Goal: Task Accomplishment & Management: Manage account settings

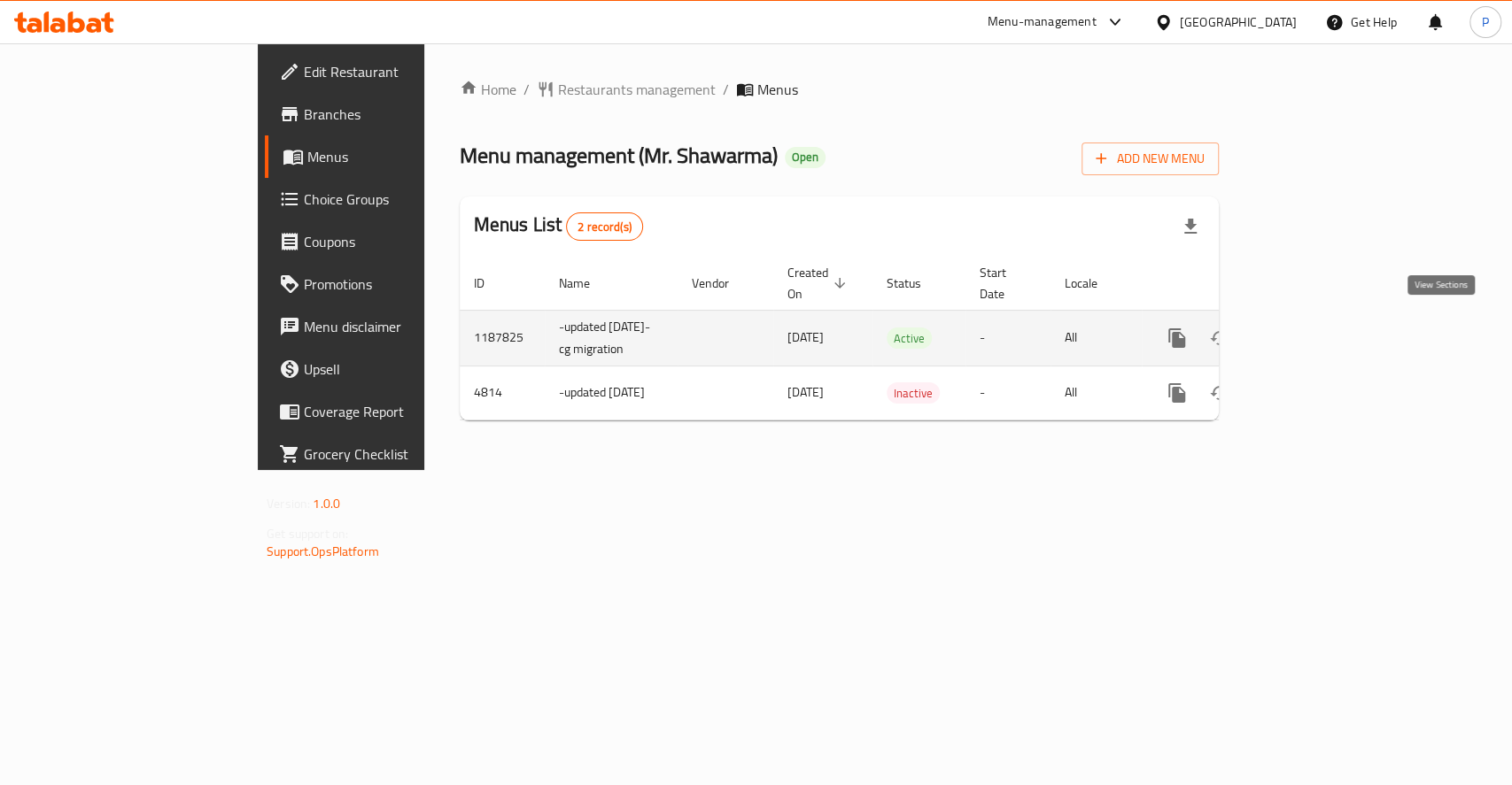
click at [1315, 327] on icon "enhanced table" at bounding box center [1304, 337] width 21 height 21
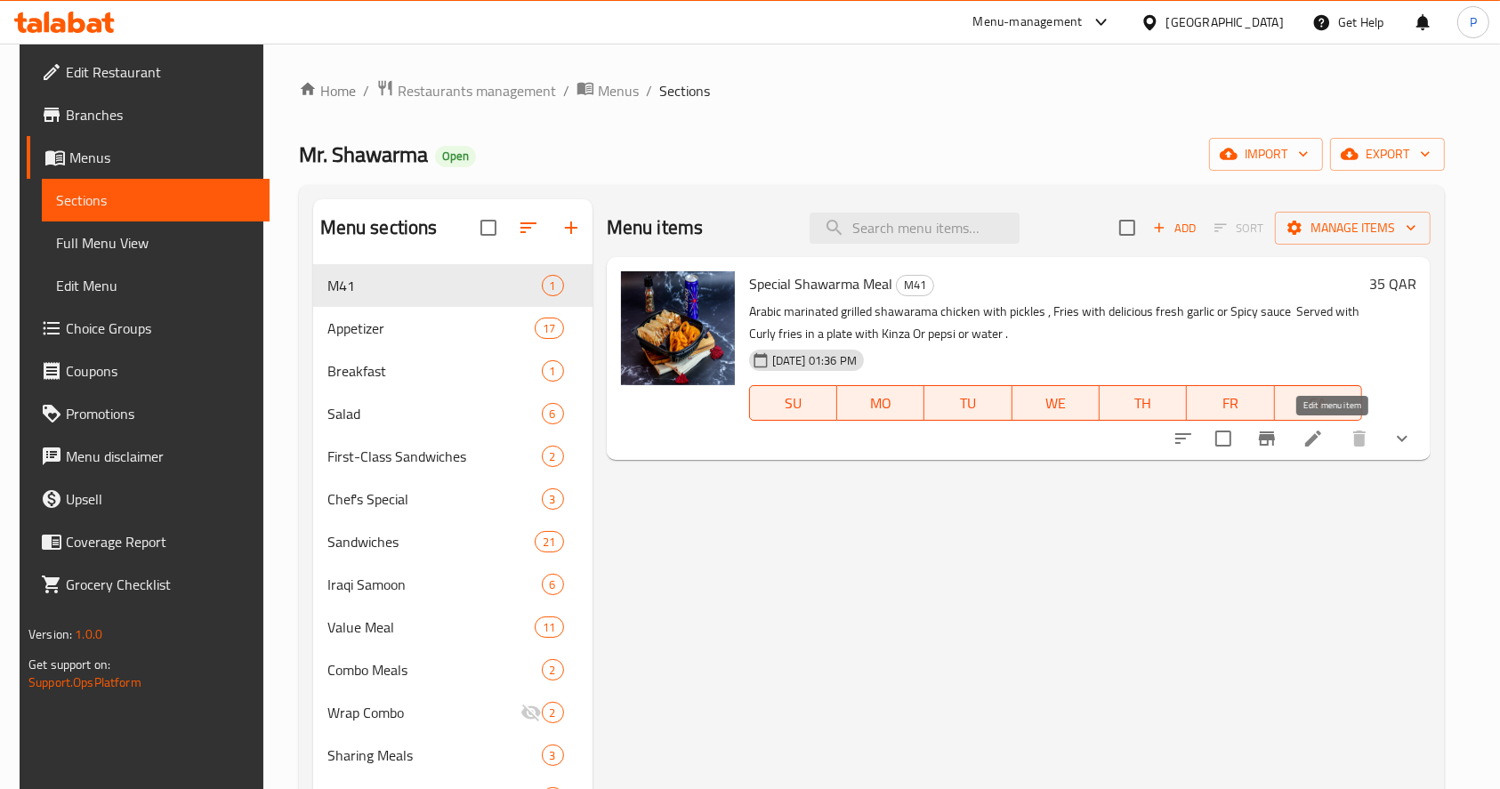
click at [1321, 438] on icon at bounding box center [1313, 439] width 16 height 16
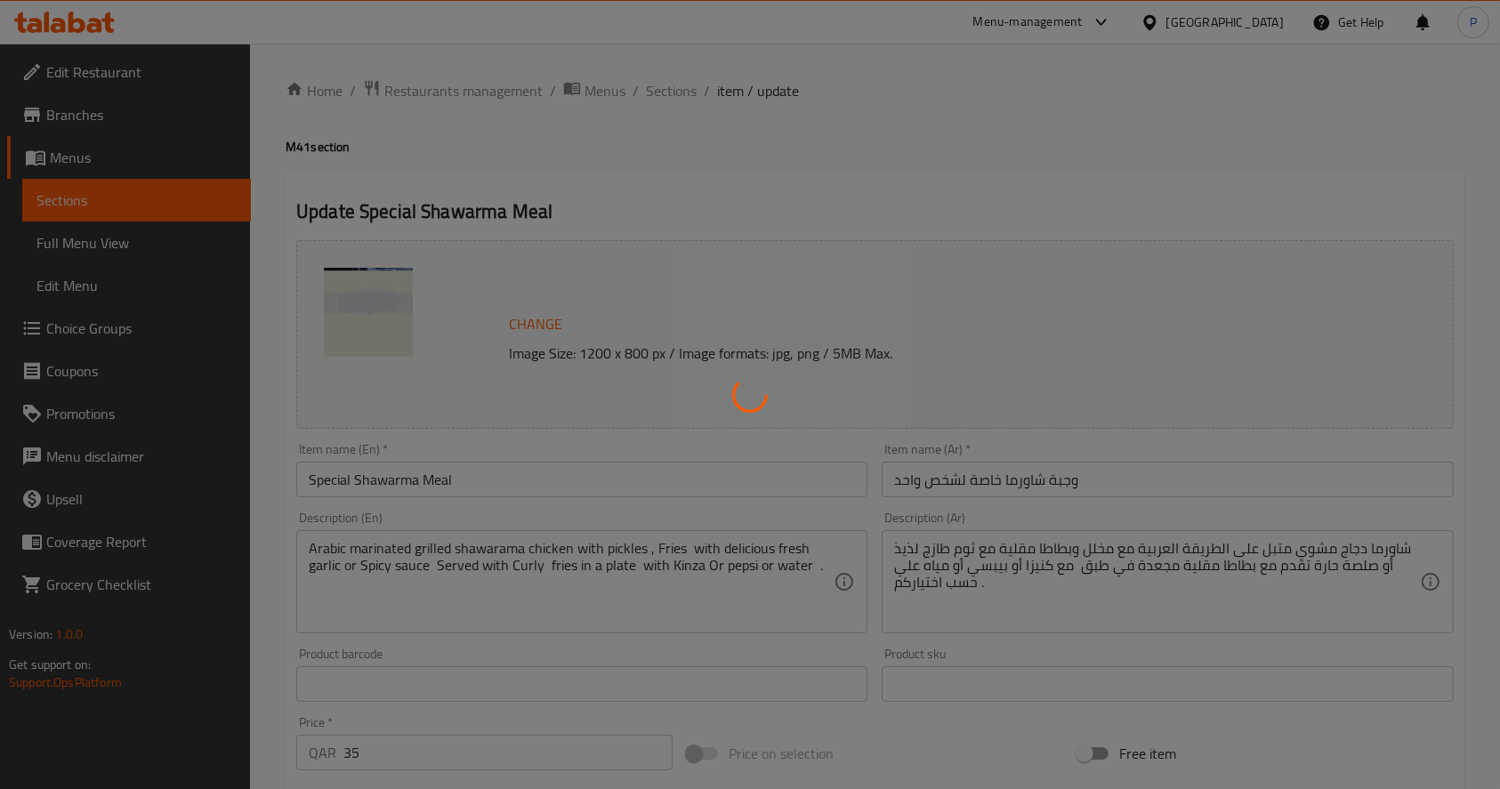
type input "اختيار الرئيسية؛"
type input "1"
type input "اختيار الشراب؛"
type input "1"
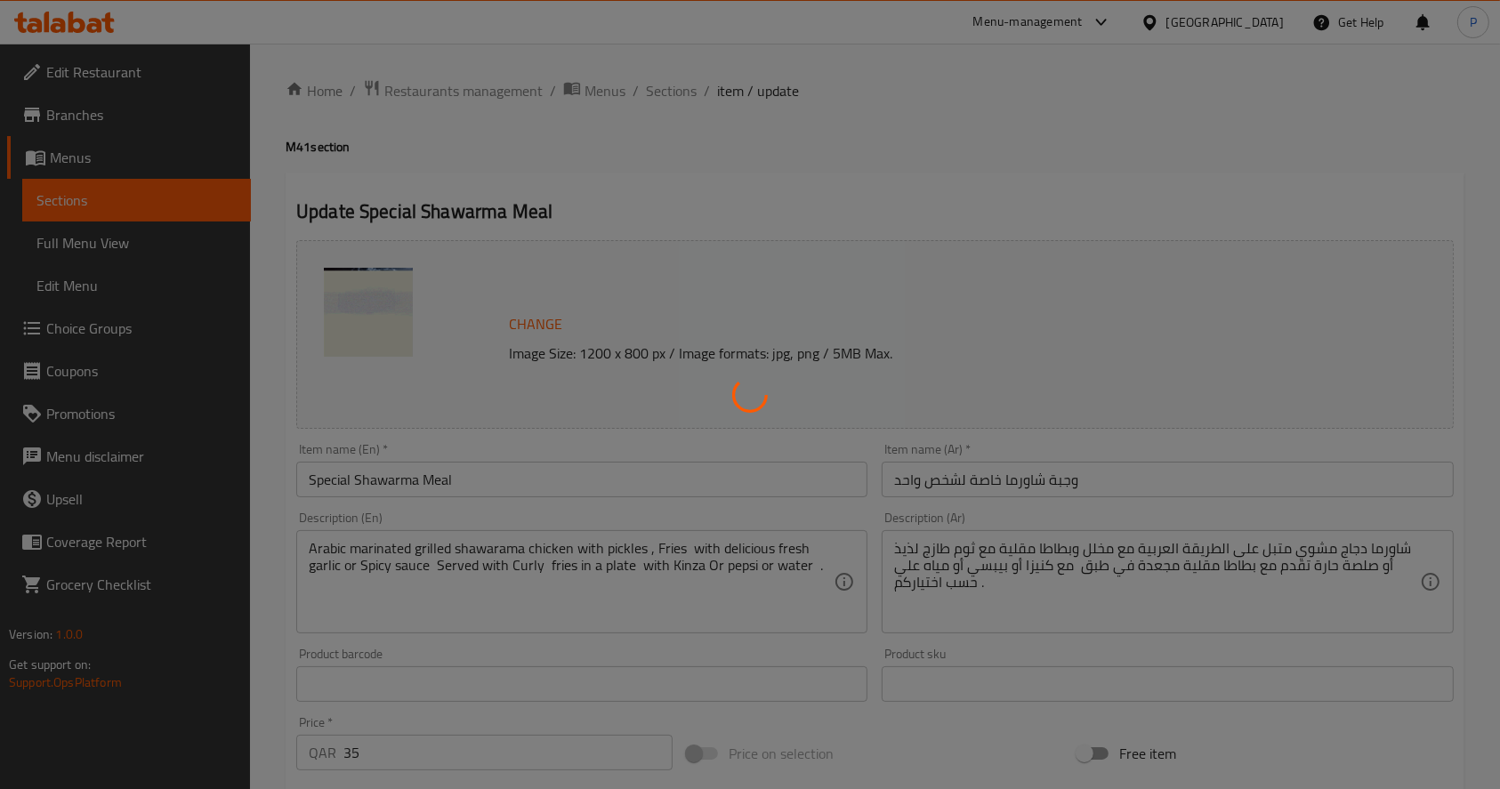
type input "1"
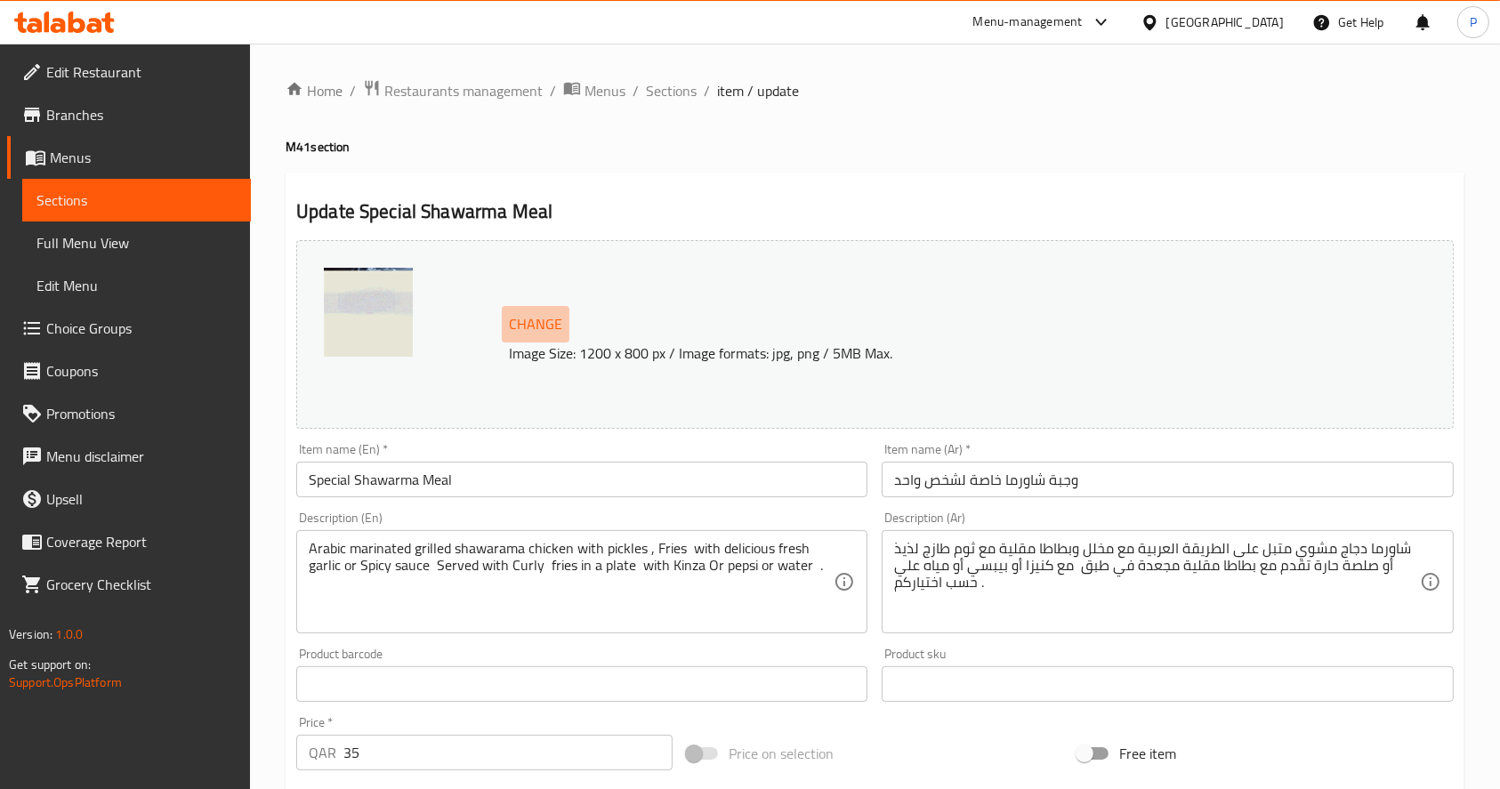
click at [541, 319] on span "Change" at bounding box center [535, 324] width 53 height 26
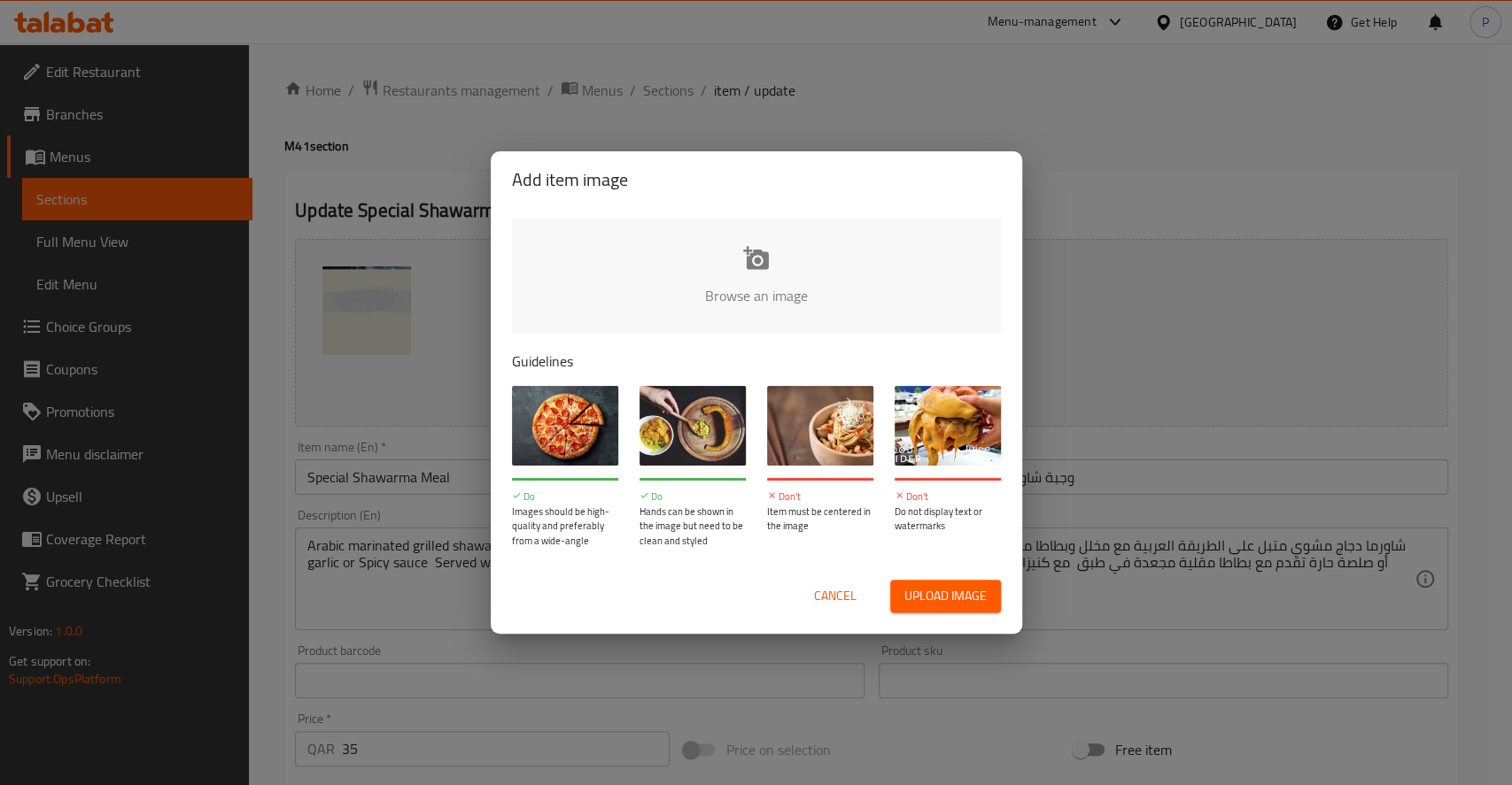
click at [808, 290] on input "file" at bounding box center [1355, 301] width 1686 height 165
type input "C:\fakepath\DSC_6183.JPG"
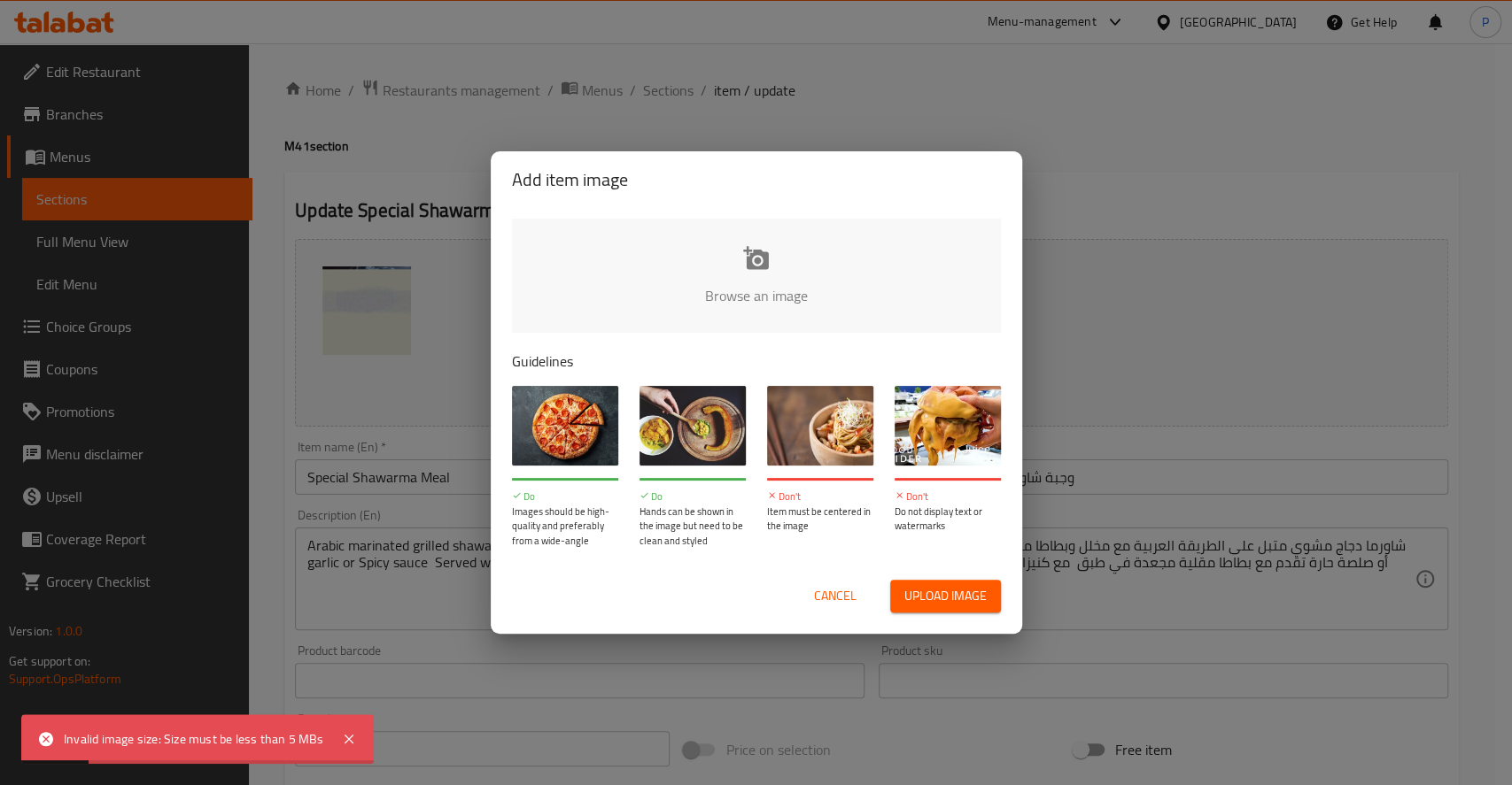
click at [829, 601] on span "Cancel" at bounding box center [835, 596] width 43 height 22
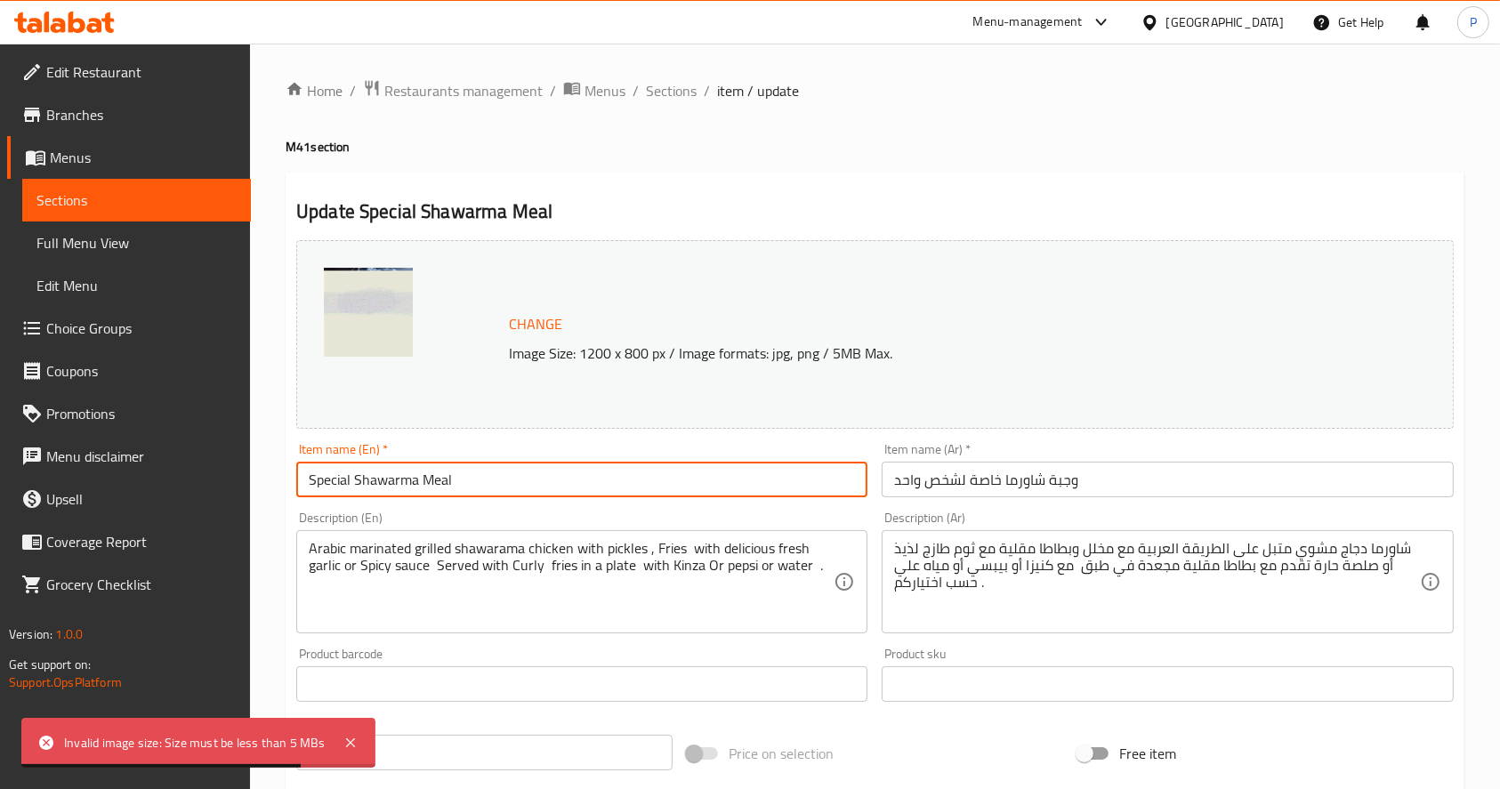
drag, startPoint x: 448, startPoint y: 481, endPoint x: 245, endPoint y: 450, distance: 206.0
click at [245, 450] on div "Edit Restaurant Branches Menus Sections Full Menu View Edit Menu Choice Groups …" at bounding box center [750, 715] width 1500 height 1342
click at [509, 481] on input "Special Shawarma Meal" at bounding box center [581, 480] width 571 height 36
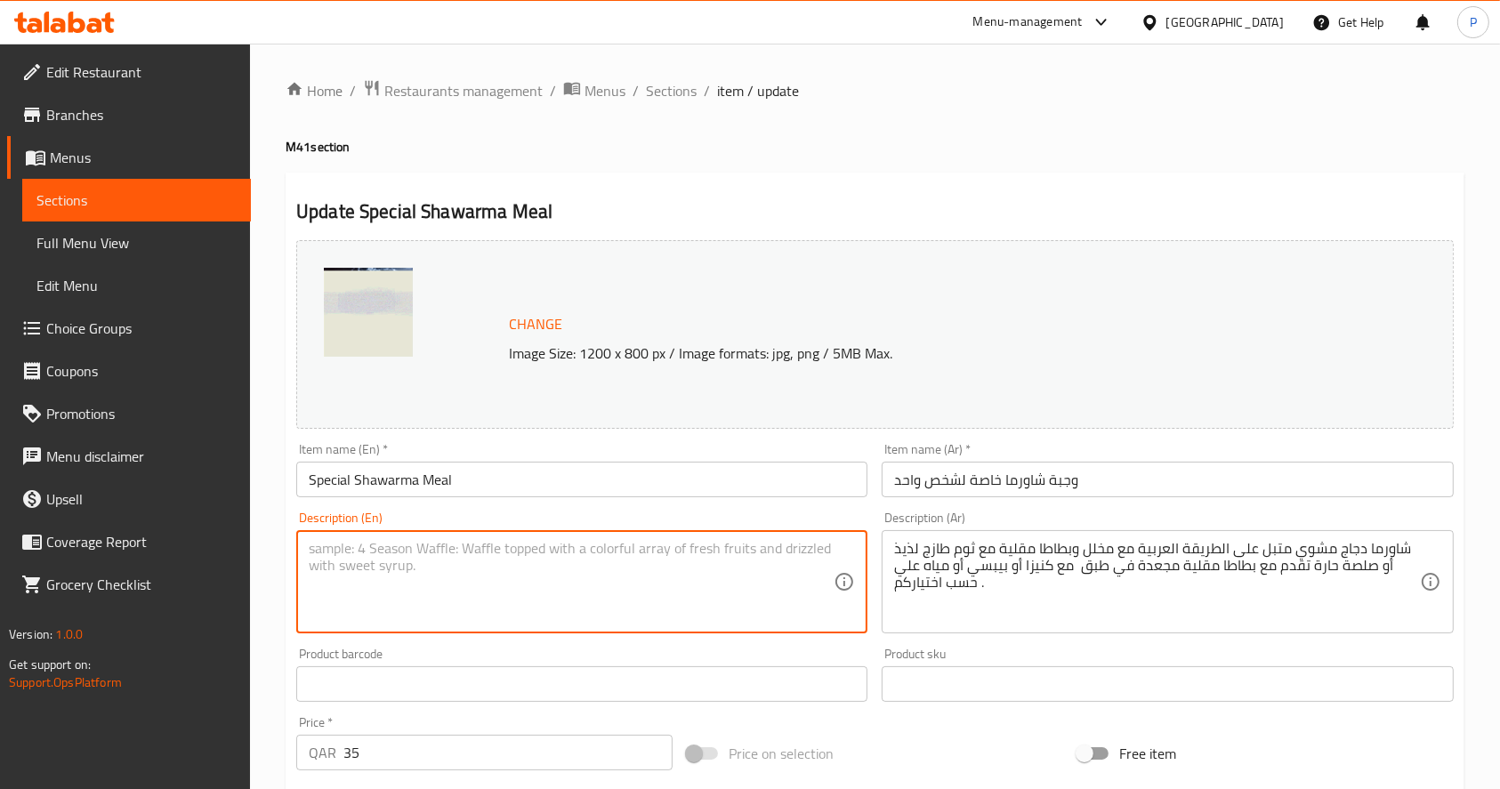
paste textarea "Arabic marinated grilled shawarama chicken with pickles , Fries with delicious …"
type textarea "Arabic marinated grilled shawarama chicken with pickles , Fries with delicious …"
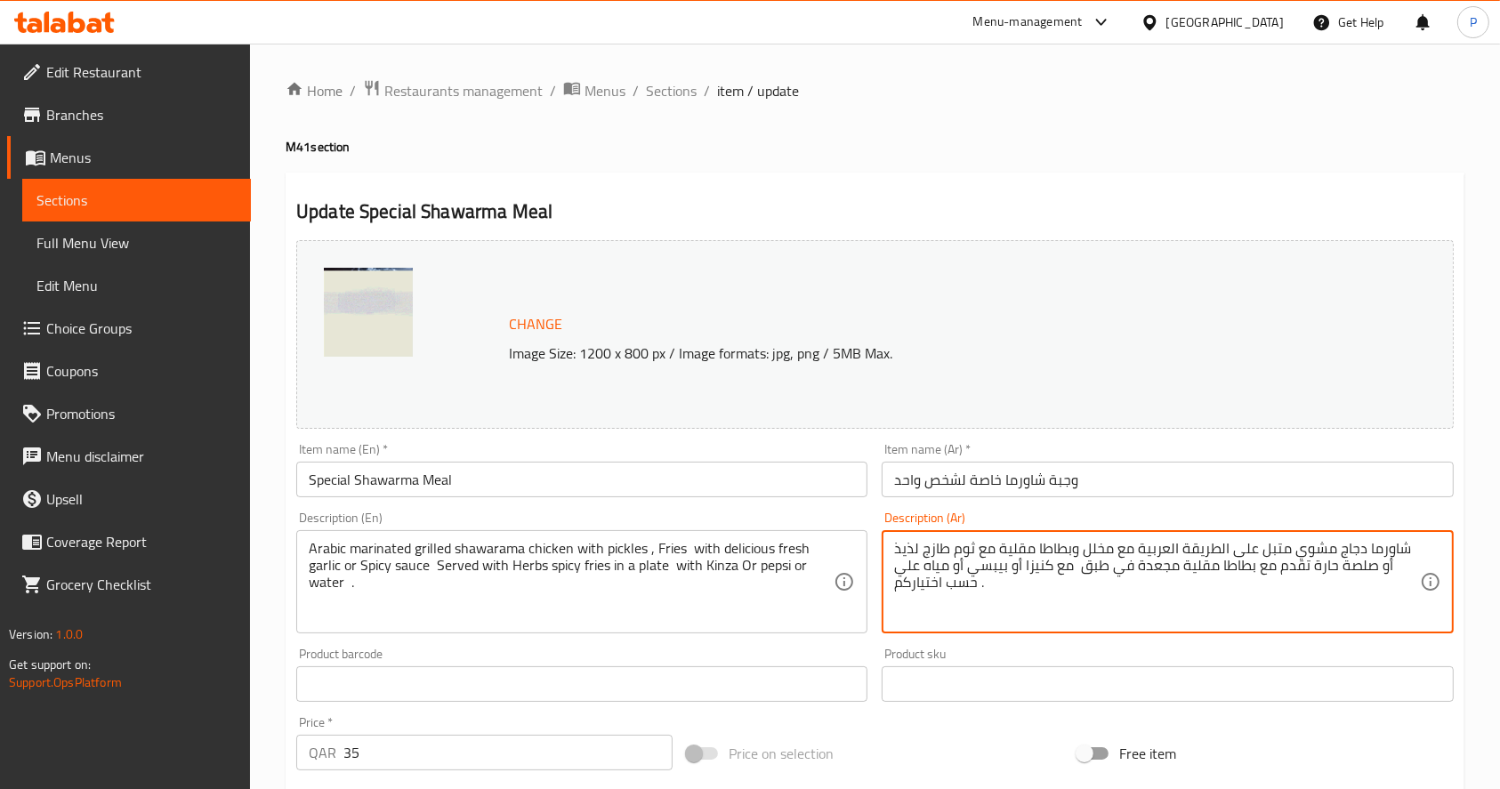
click at [1044, 559] on textarea "شاورما دجاج مشوي متبل على الطريقة العربية مع مخلل وبطاطا مقلية مع ثوم طازج لذيذ…" at bounding box center [1156, 582] width 525 height 85
paste textarea "اسبايسي"
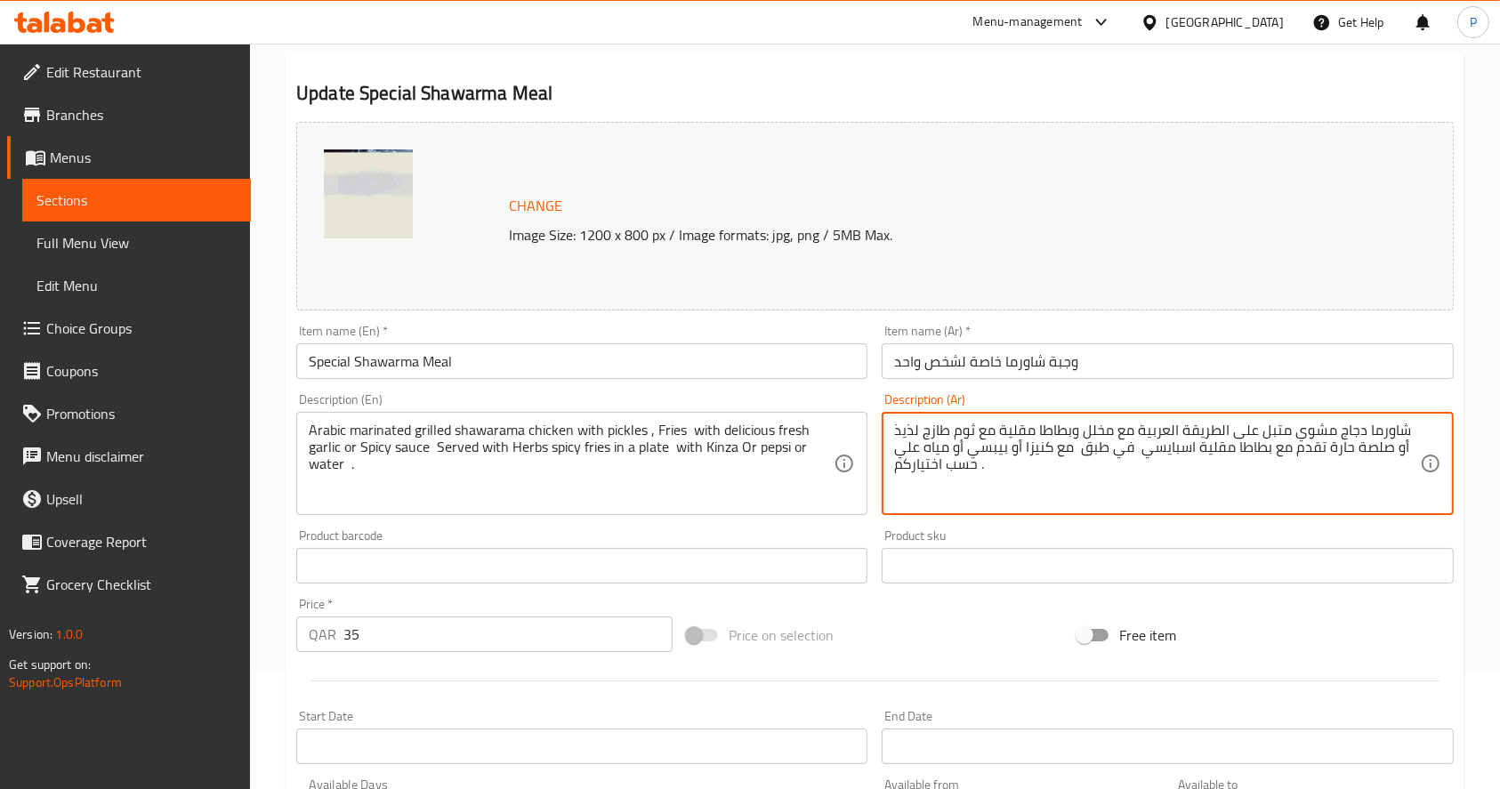
scroll to position [237, 0]
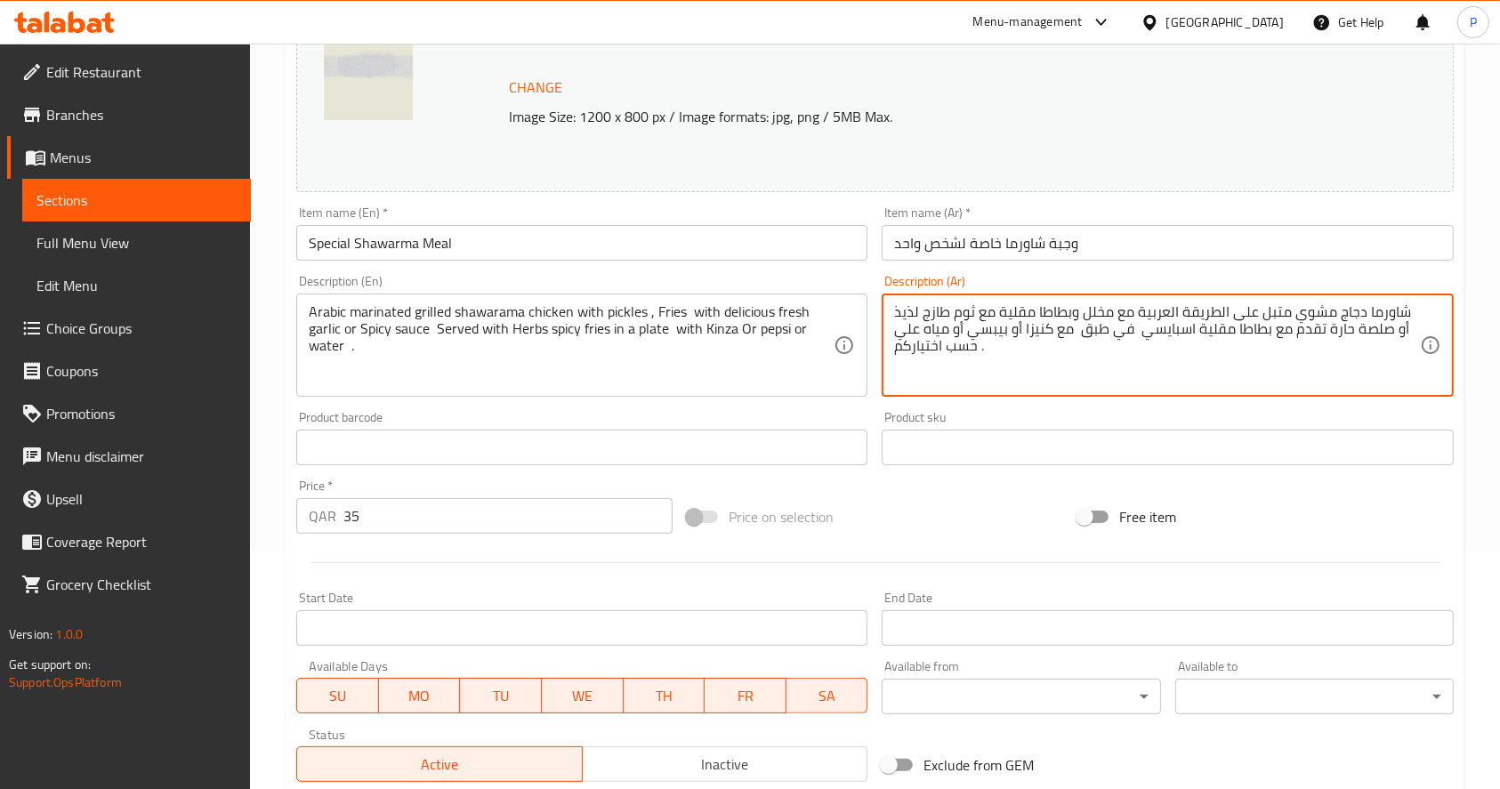
type textarea "شاورما دجاج مشوي متبل على الطريقة العربية مع مخلل وبطاطا مقلية مع ثوم طازج لذيذ…"
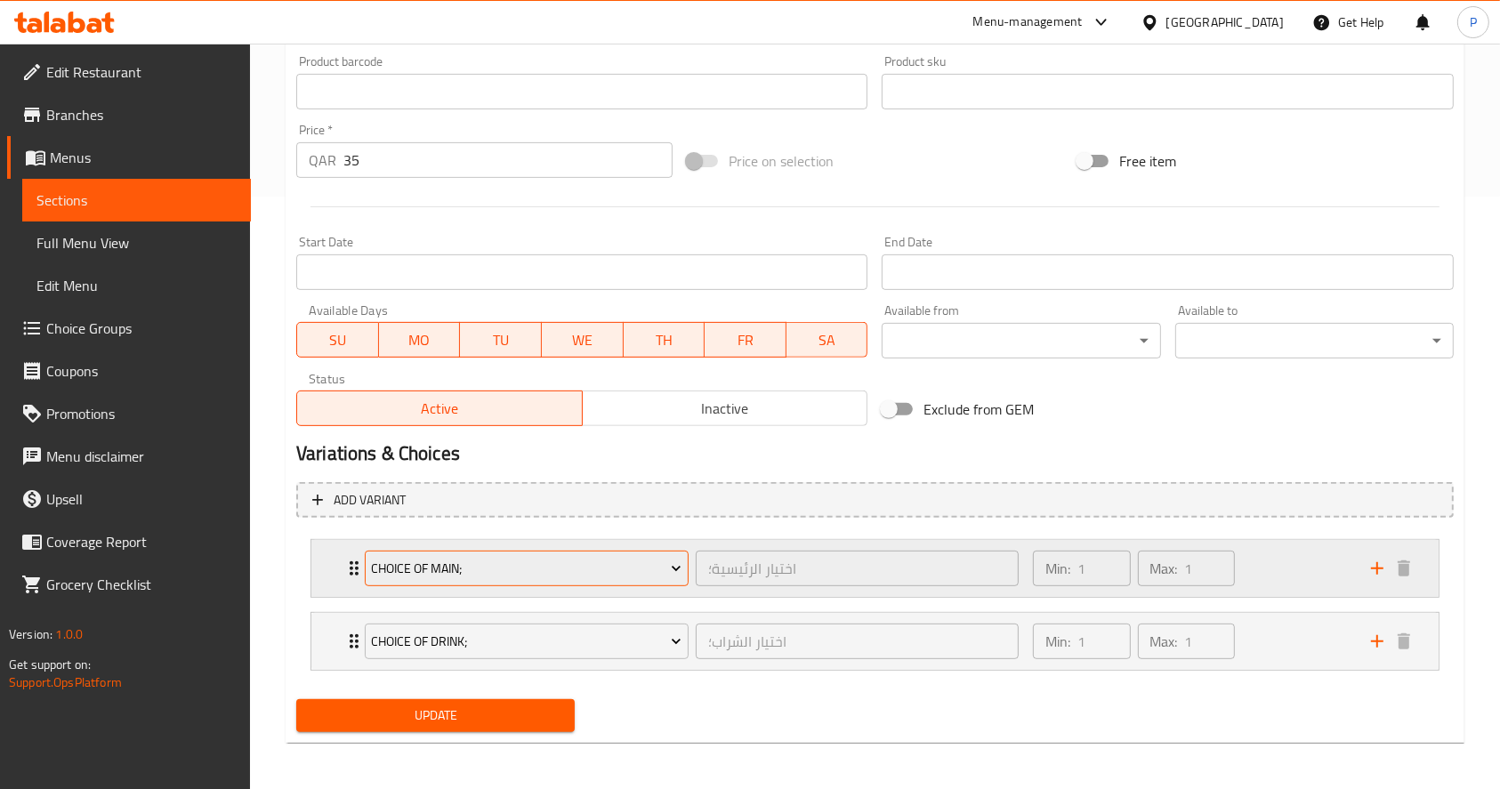
scroll to position [595, 0]
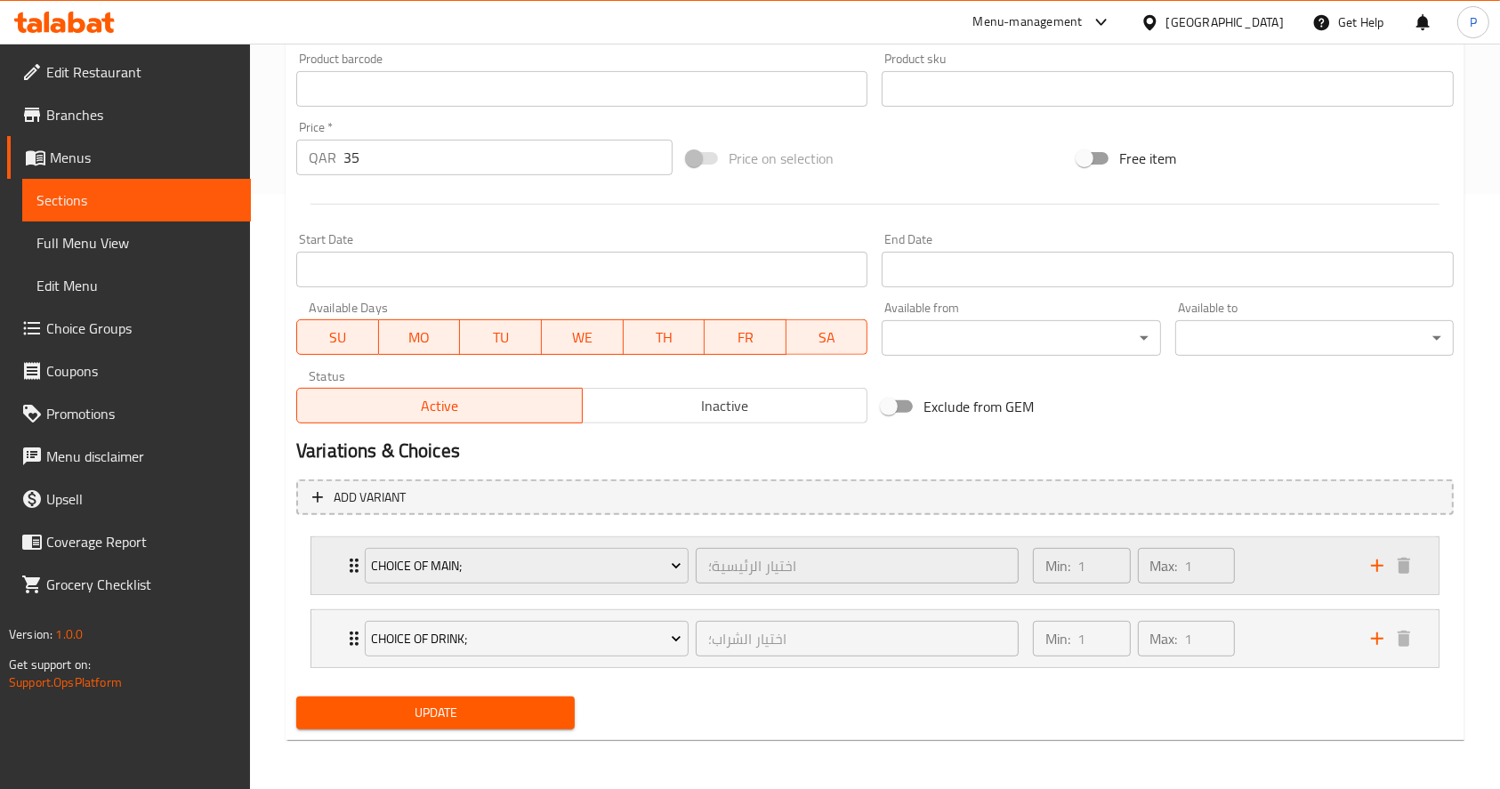
click at [336, 551] on div "Choice of Main; اختيار الرئيسية؛ ​ Min: 1 ​ Max: 1 ​" at bounding box center [874, 565] width 1127 height 57
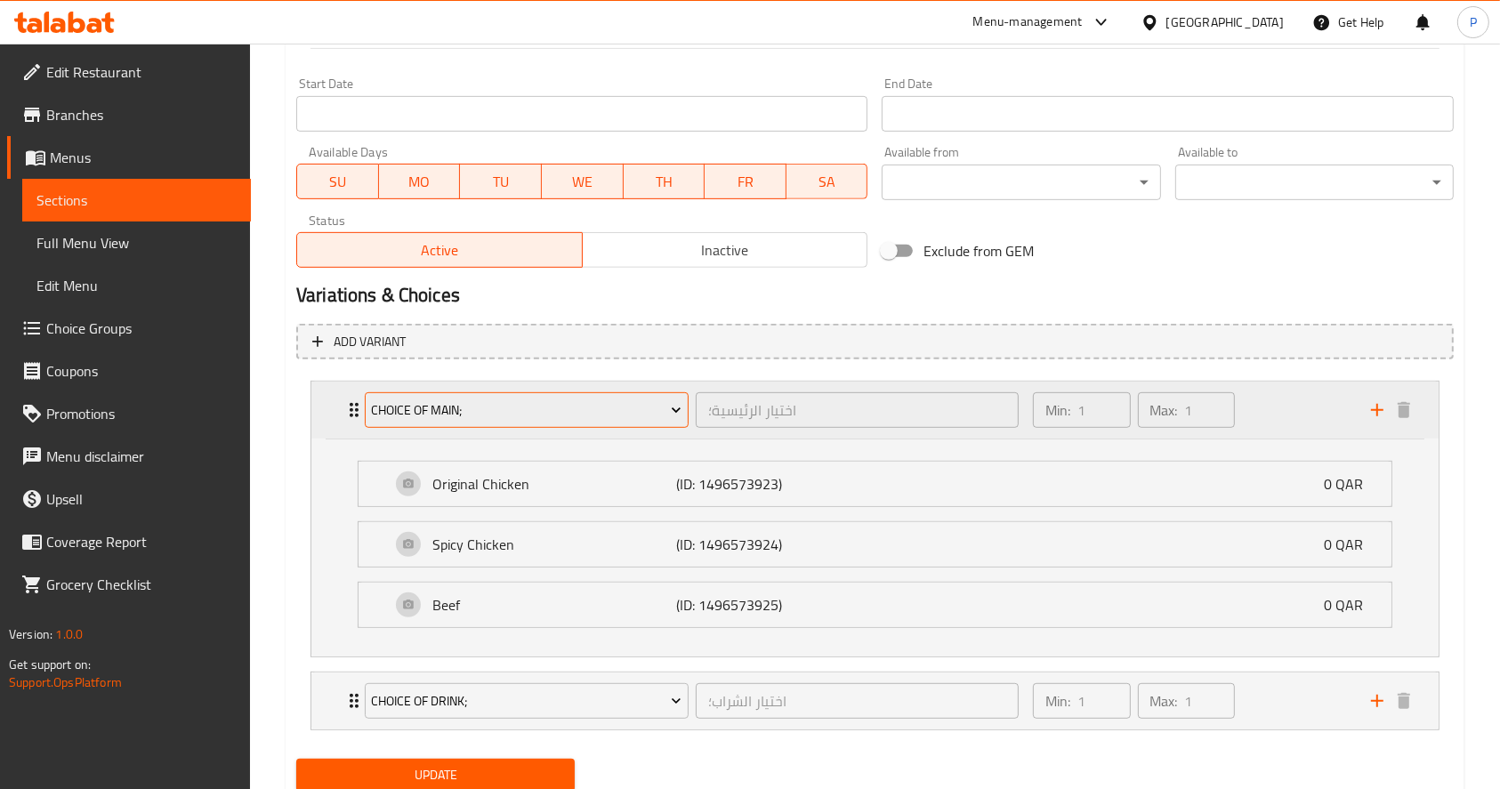
scroll to position [812, 0]
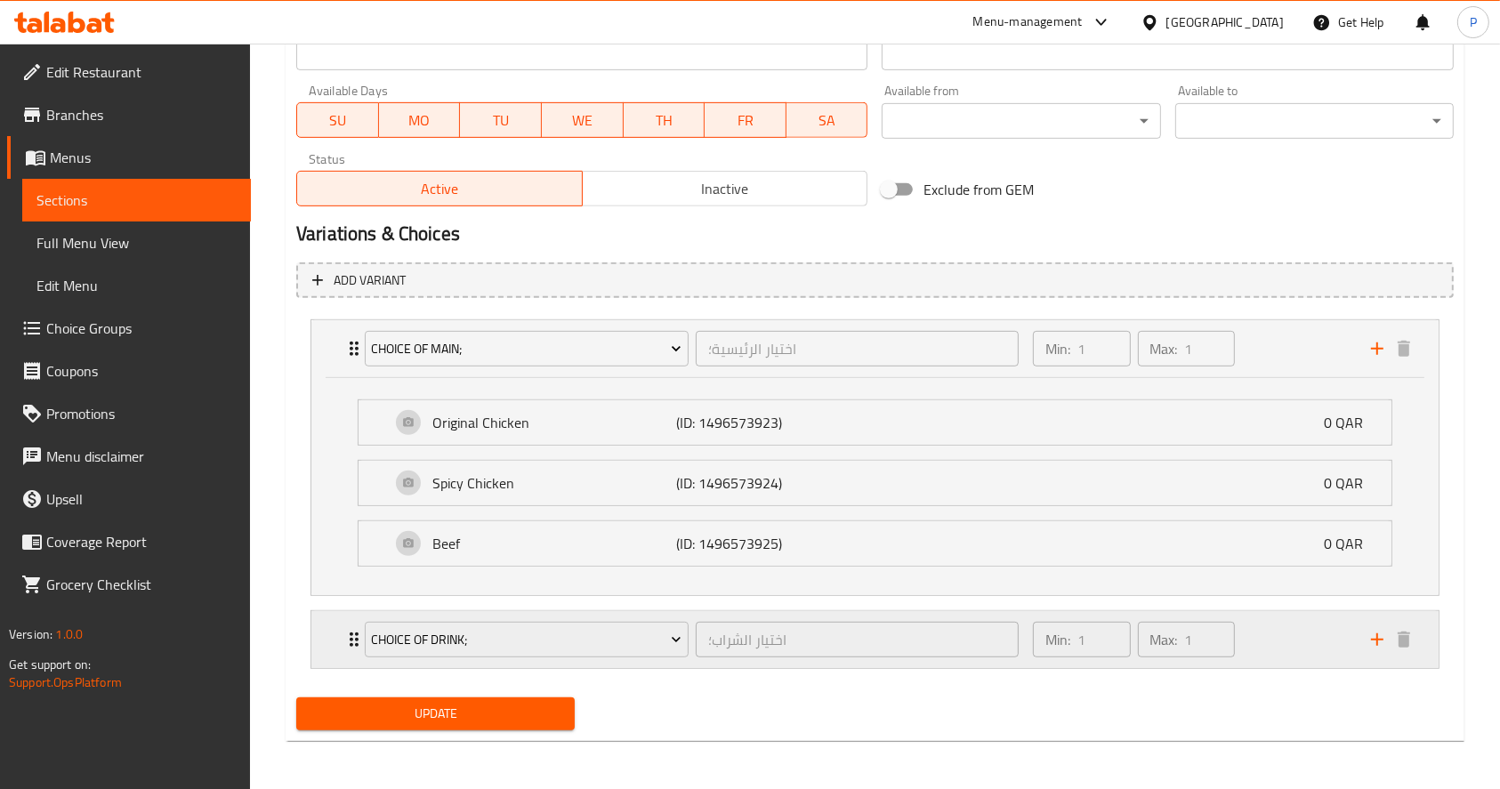
click at [316, 633] on div "Choice of Drink; اختيار الشراب؛ ​ Min: 1 ​ Max: 1 ​" at bounding box center [874, 639] width 1127 height 57
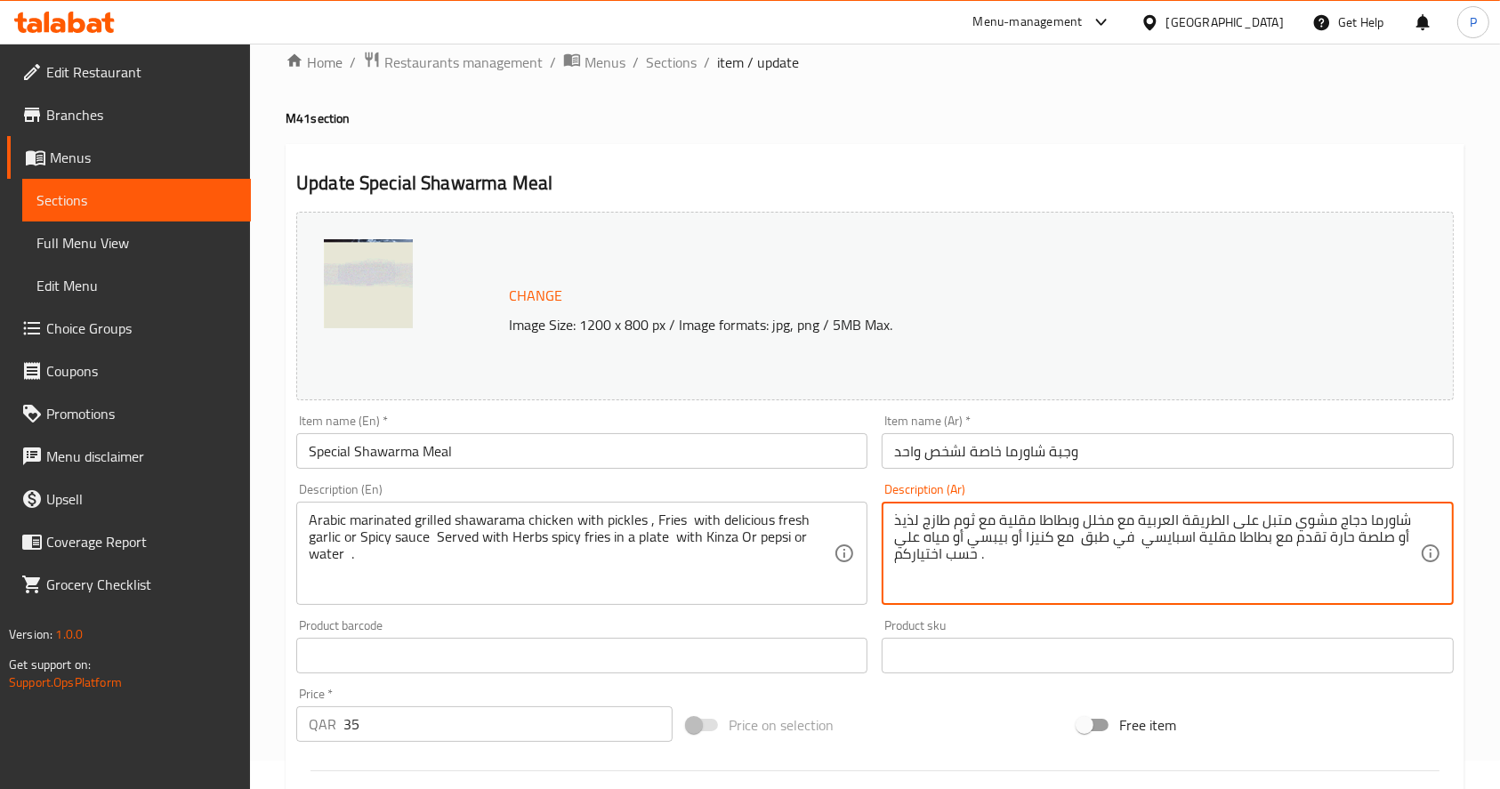
scroll to position [0, 0]
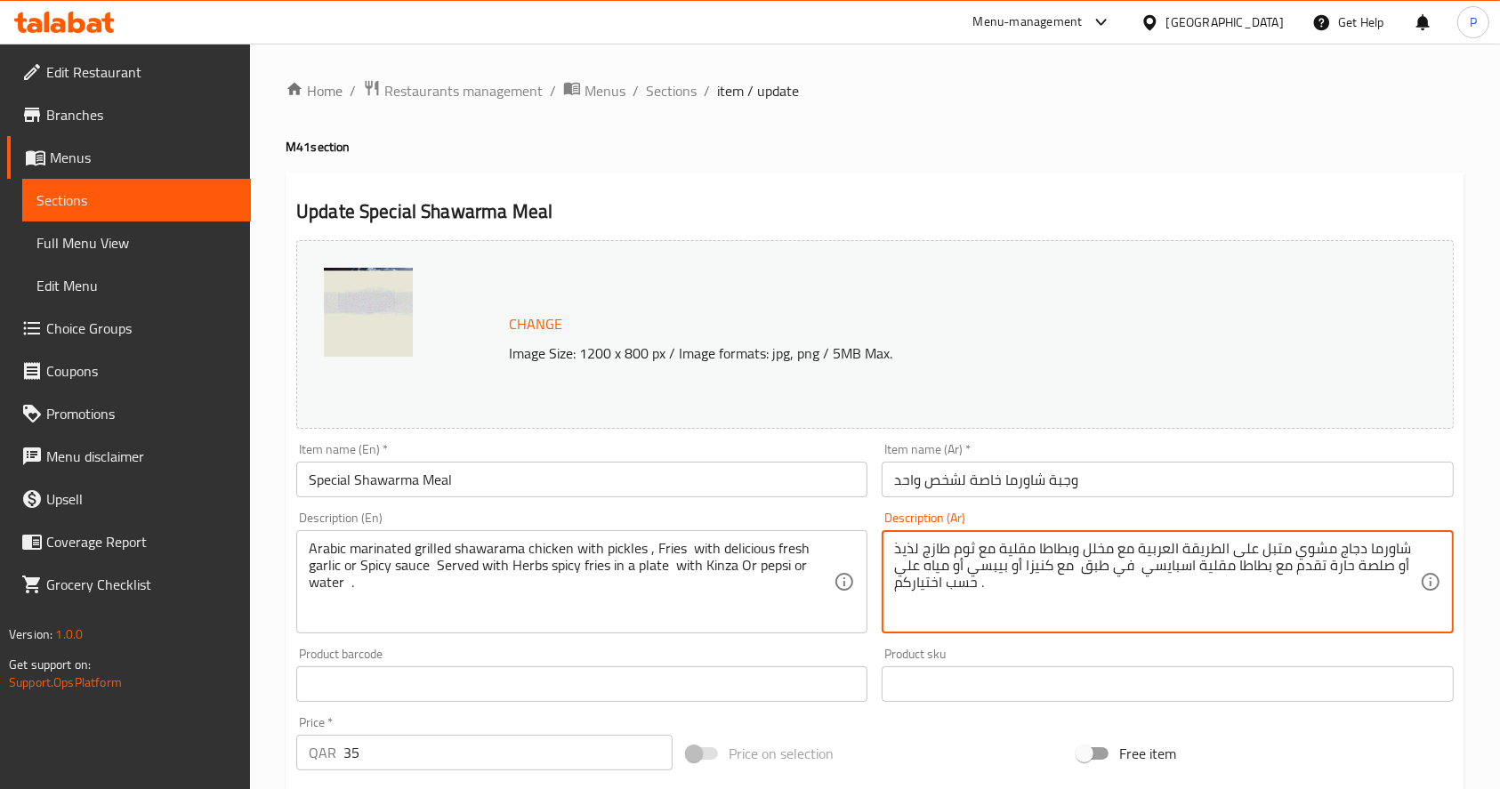
click at [535, 313] on span "Change" at bounding box center [535, 324] width 53 height 26
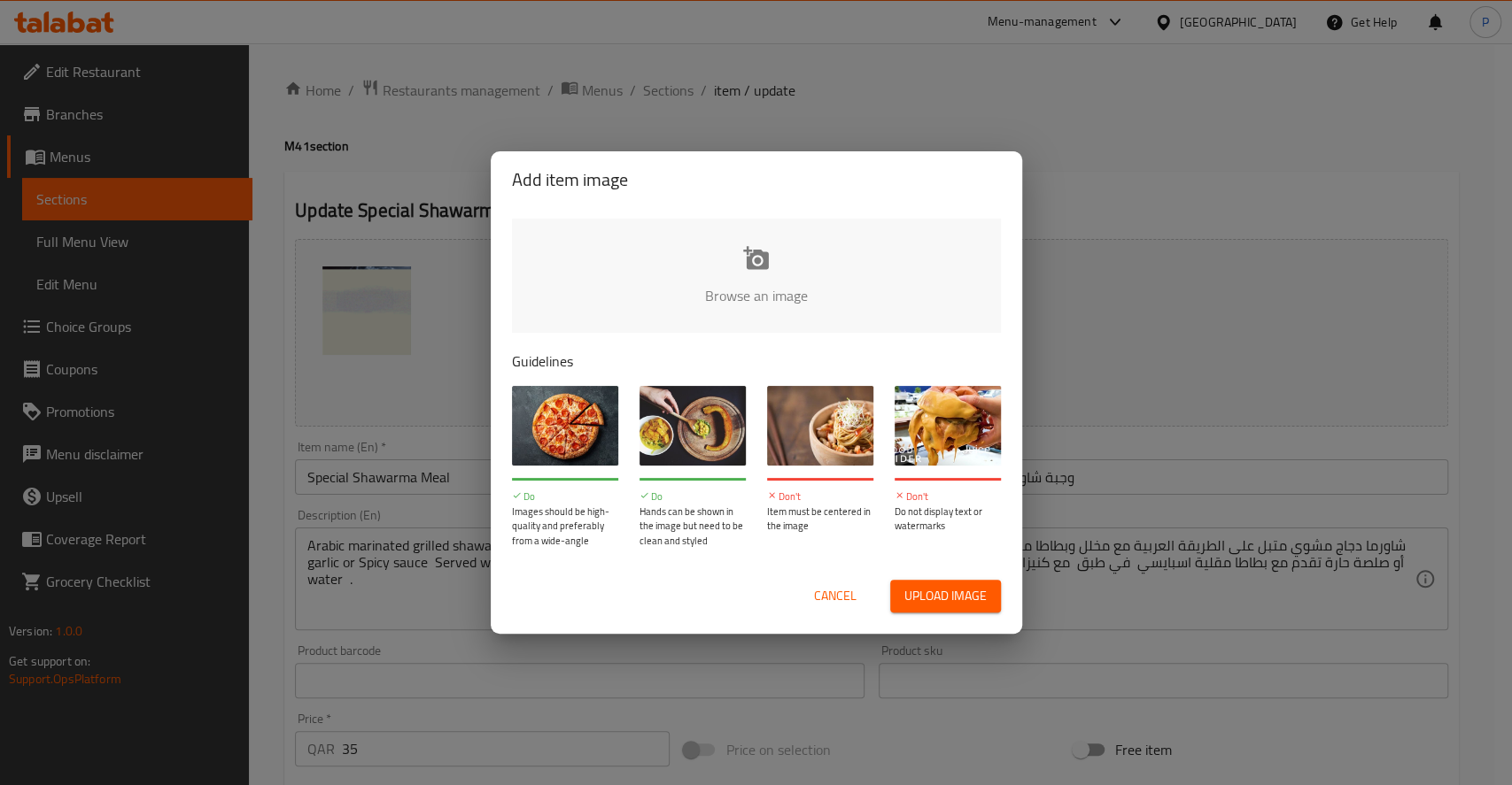
click at [744, 287] on input "file" at bounding box center [1355, 301] width 1686 height 165
click at [783, 283] on input "file" at bounding box center [1355, 301] width 1686 height 165
type input "C:\fakepath\DSC_6183 (1).png"
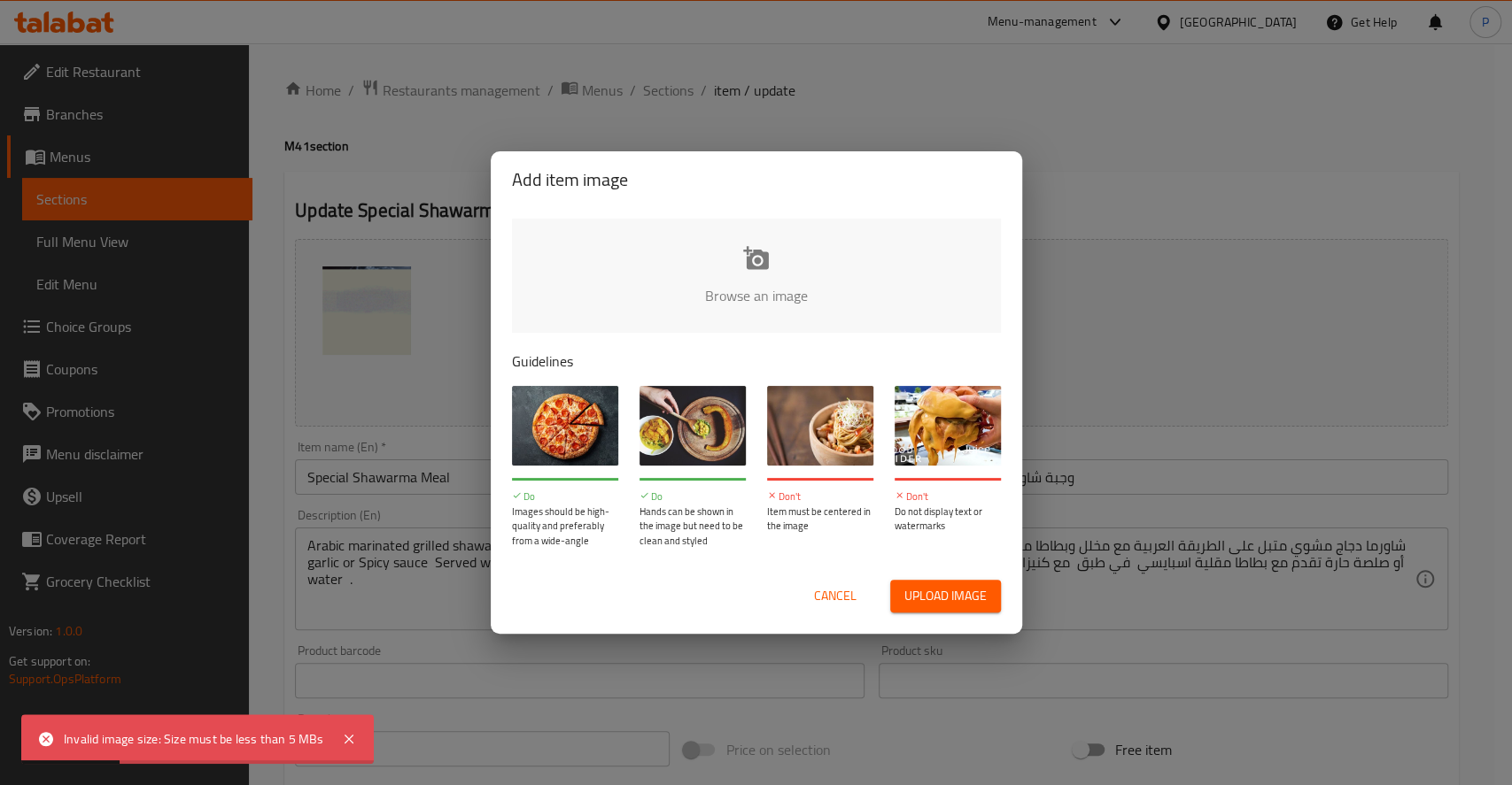
click at [830, 598] on span "Cancel" at bounding box center [835, 596] width 43 height 22
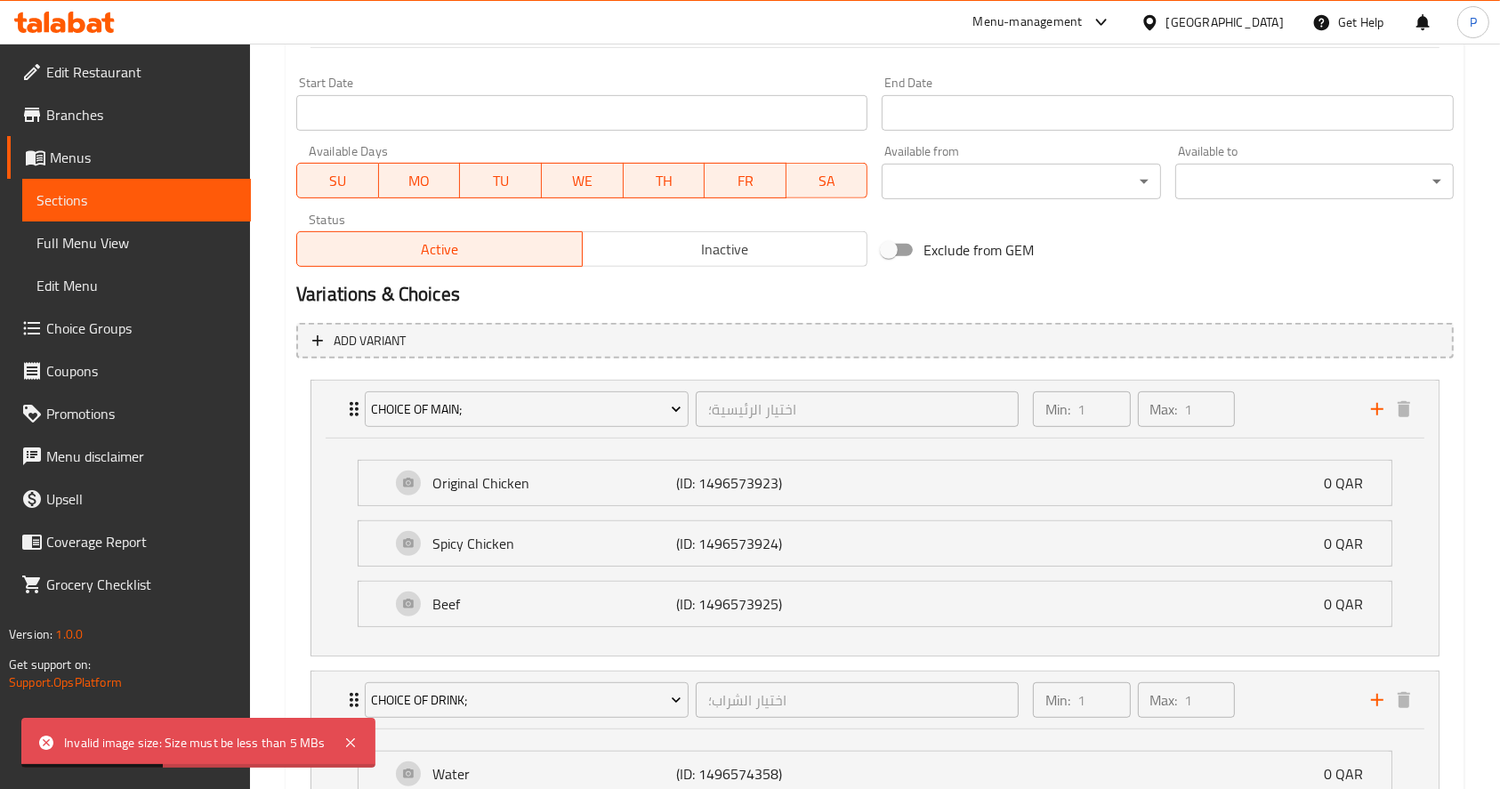
scroll to position [1030, 0]
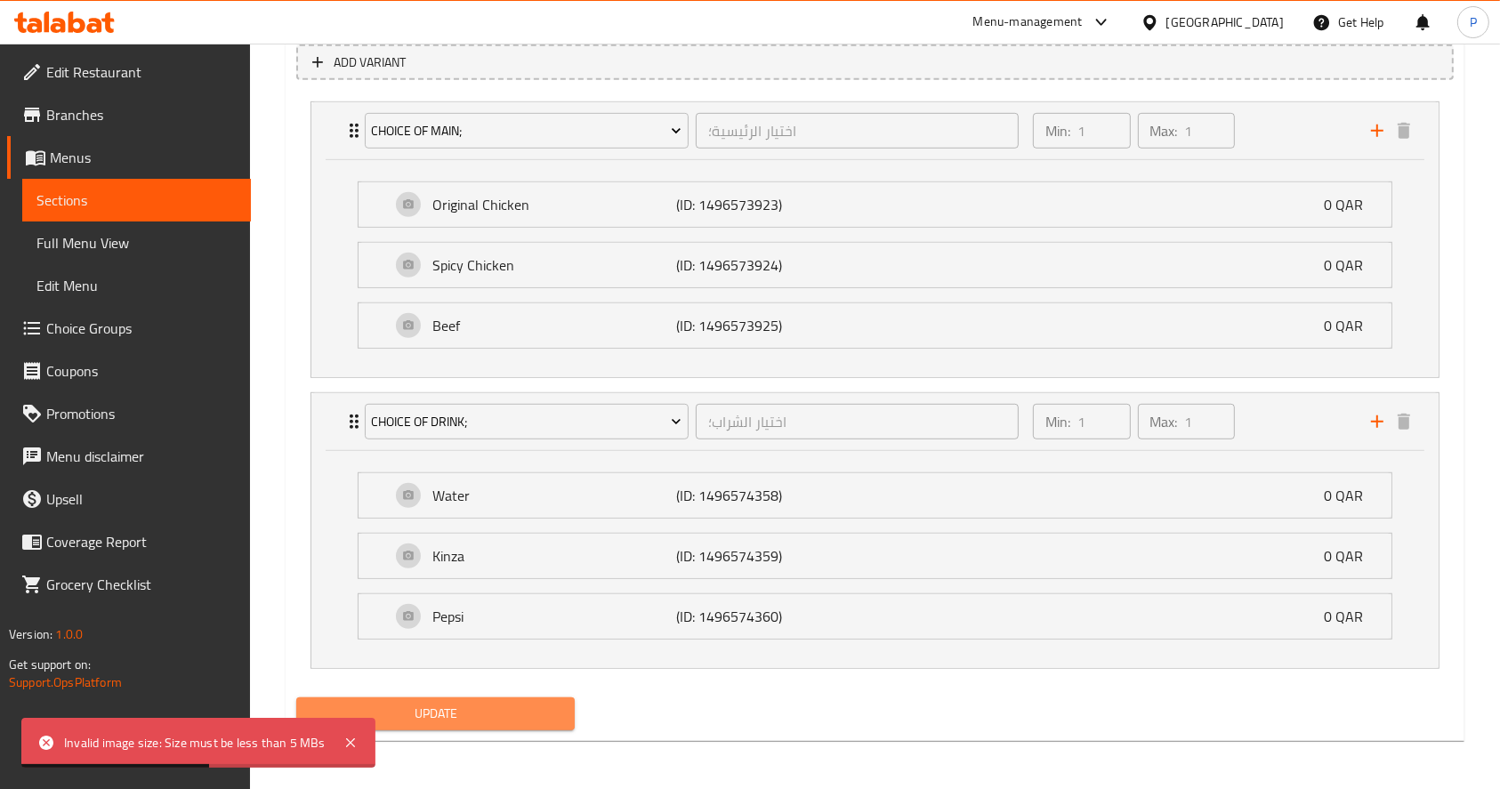
click at [449, 718] on span "Update" at bounding box center [436, 714] width 250 height 22
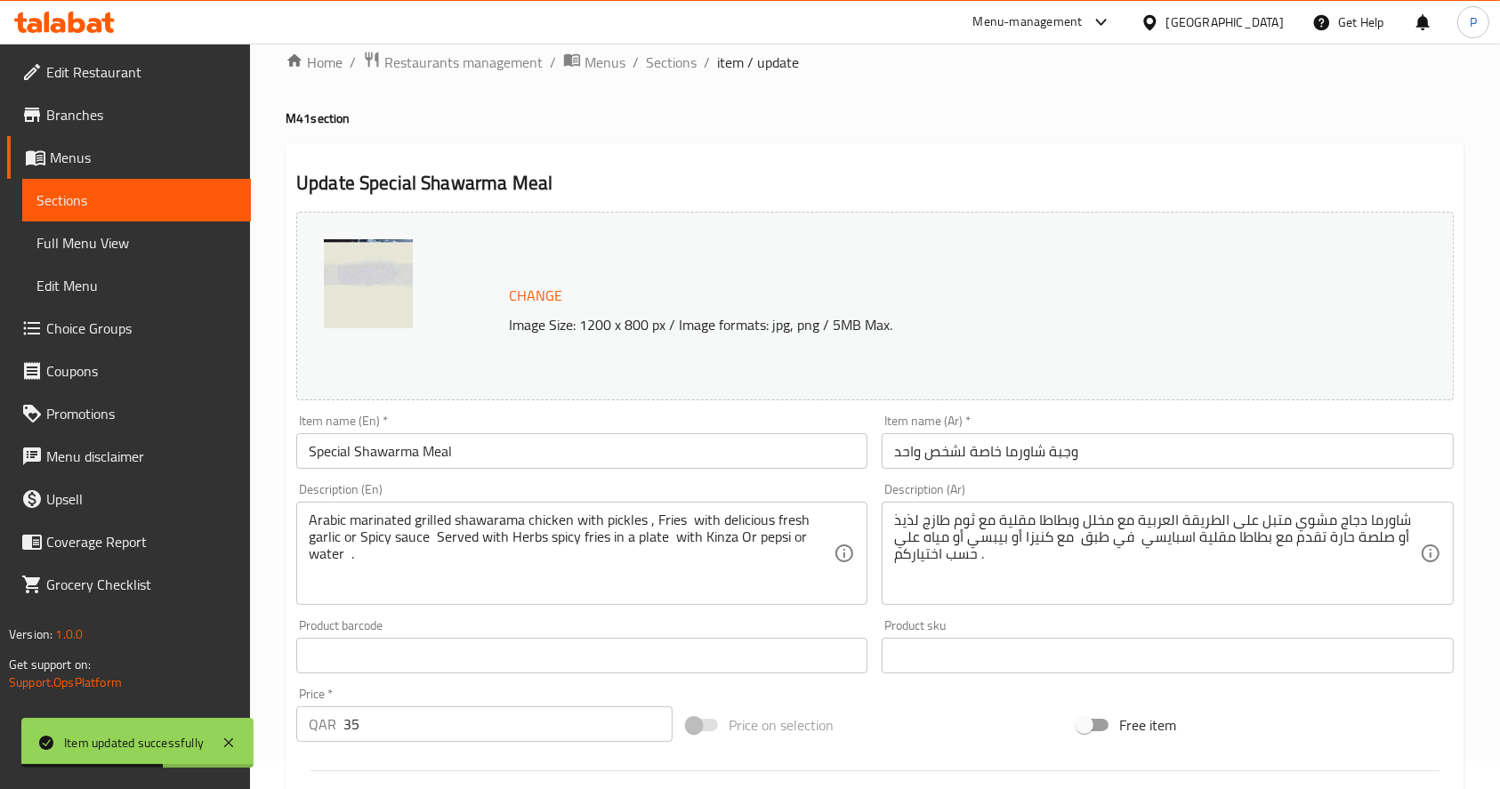
scroll to position [0, 0]
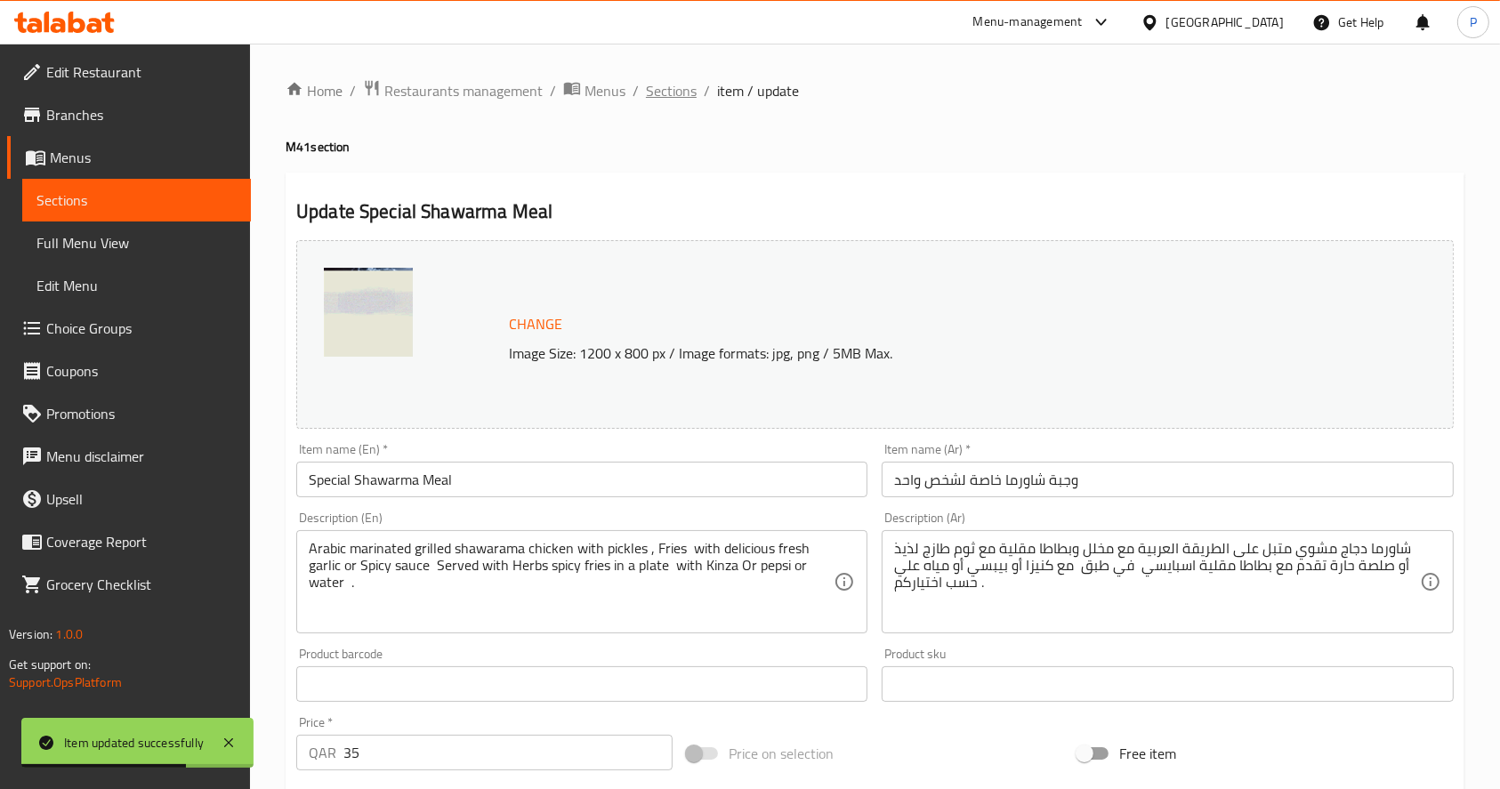
click at [665, 85] on span "Sections" at bounding box center [671, 90] width 51 height 21
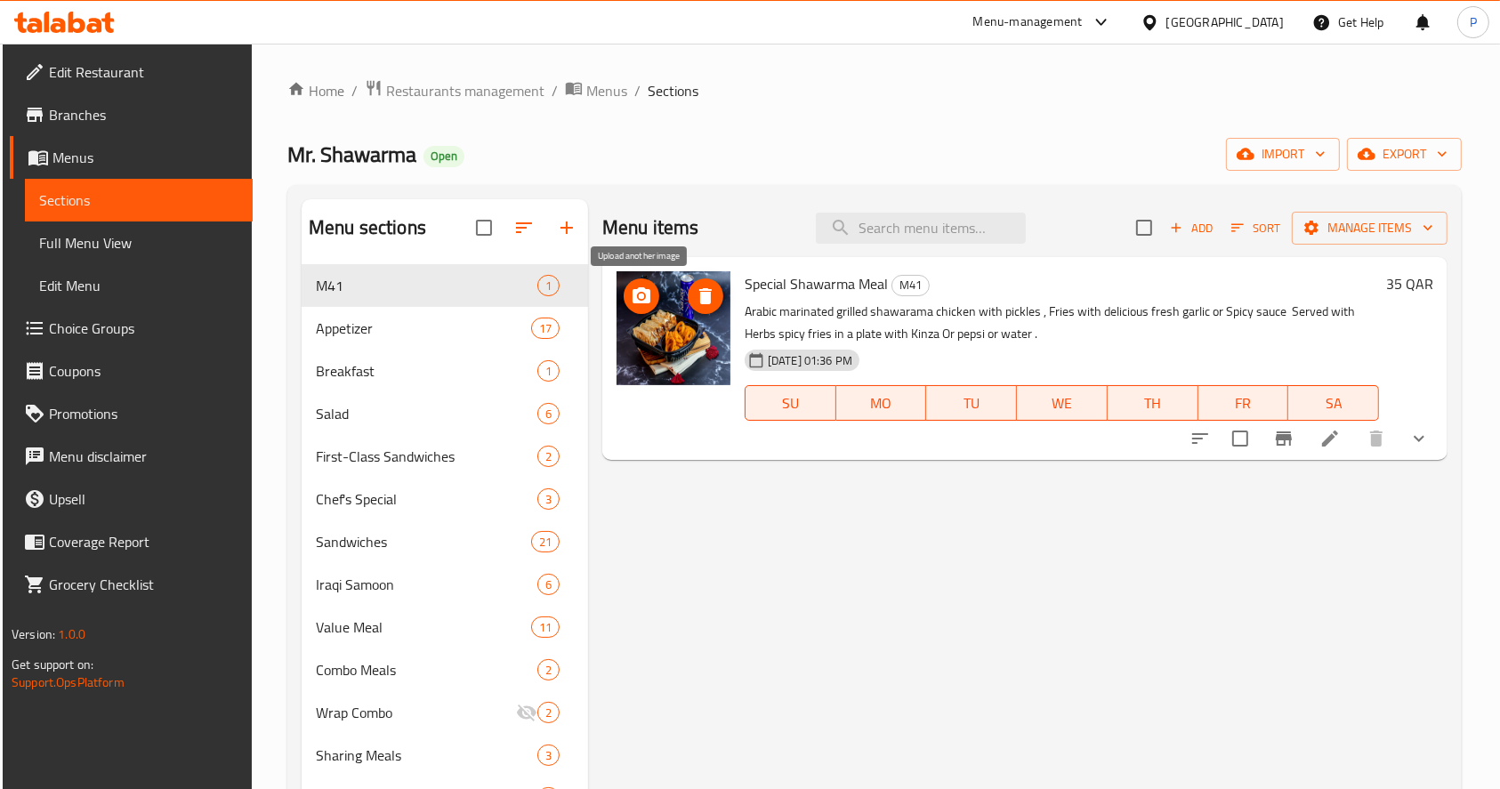
click at [645, 291] on icon "upload picture" at bounding box center [642, 295] width 18 height 16
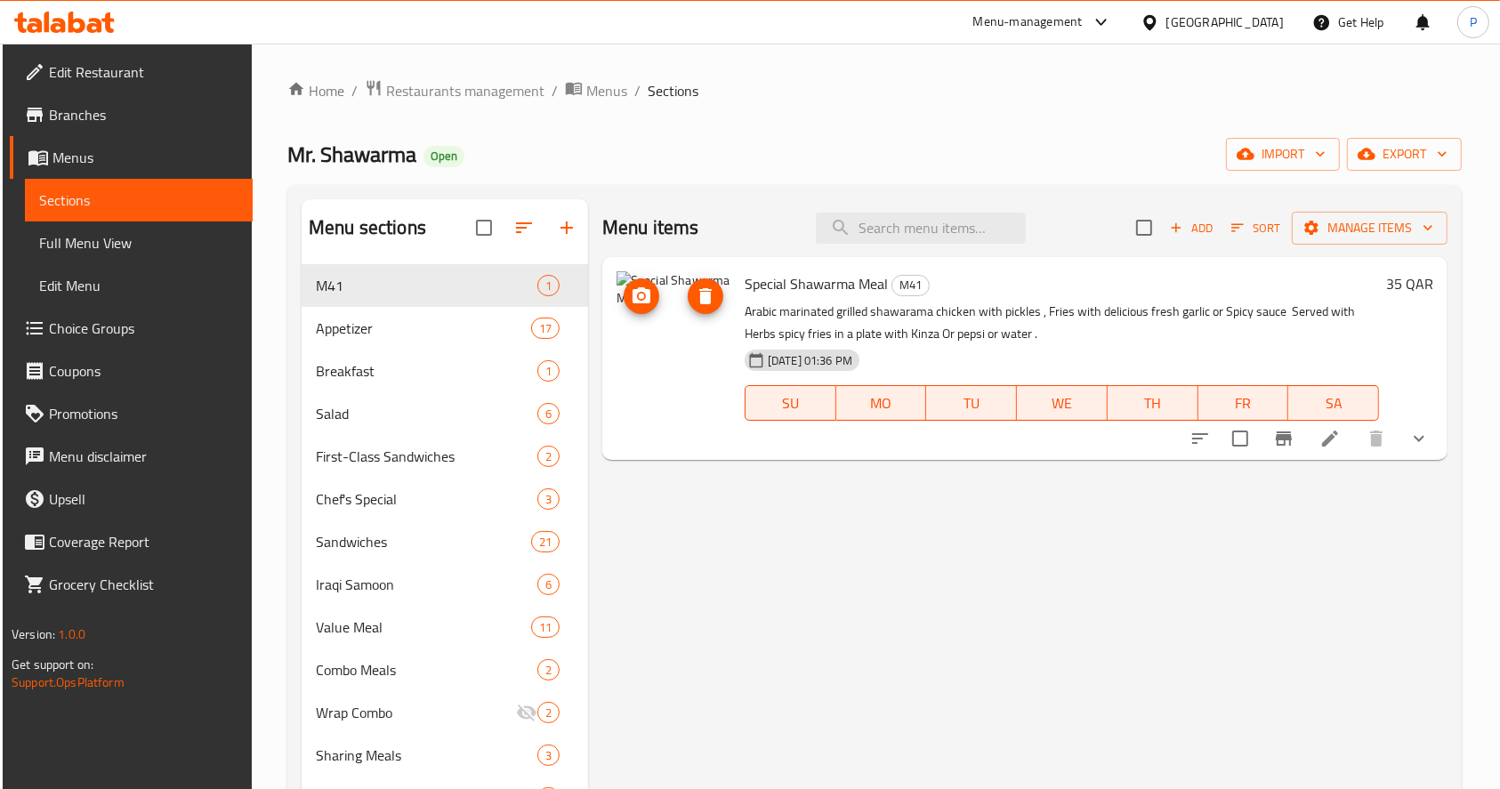
click at [682, 318] on img at bounding box center [674, 328] width 114 height 114
click at [653, 298] on span "upload picture" at bounding box center [642, 296] width 36 height 21
click at [626, 301] on span "upload picture" at bounding box center [642, 296] width 36 height 21
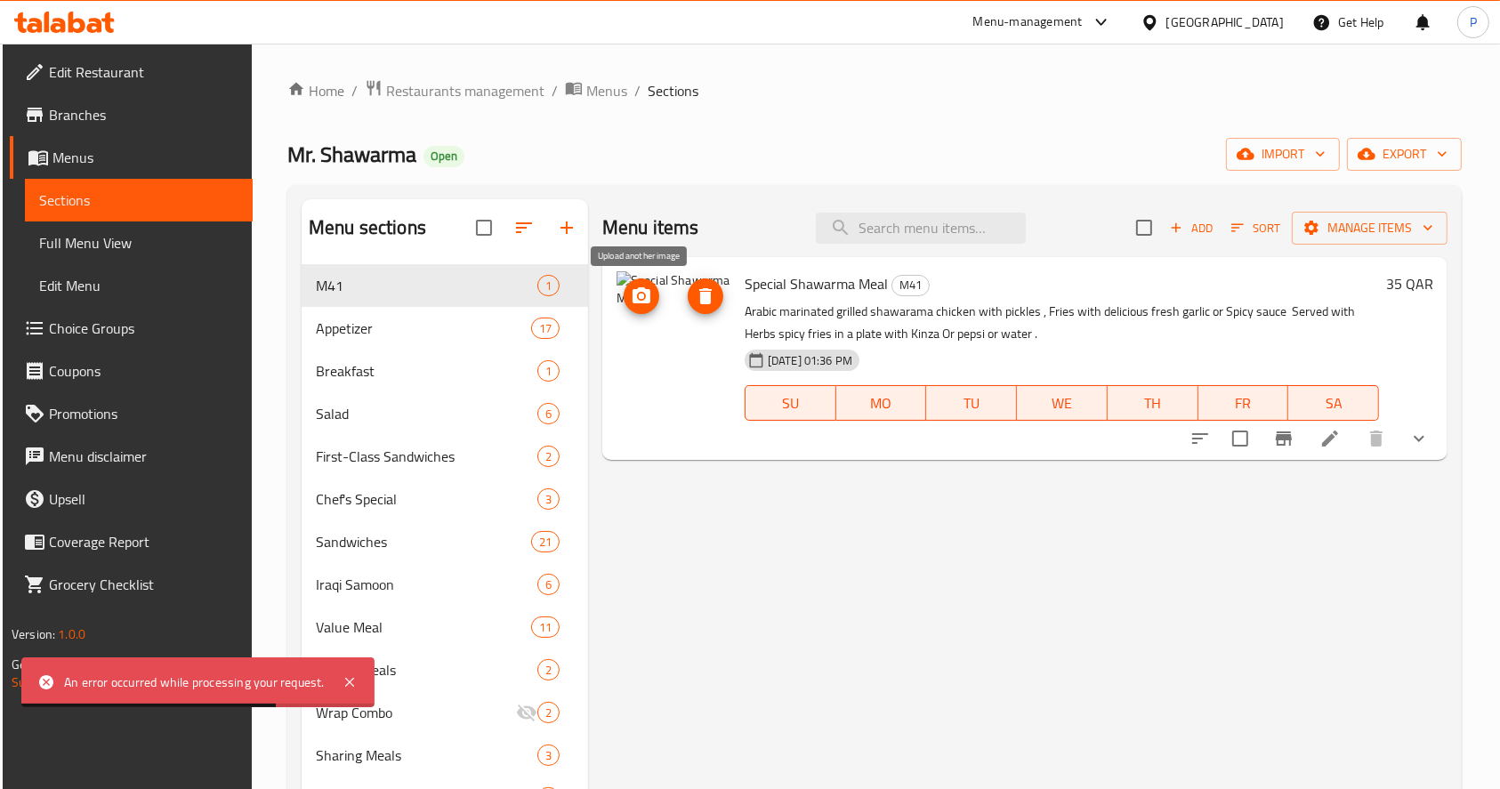
click at [636, 304] on icon "upload picture" at bounding box center [641, 296] width 21 height 21
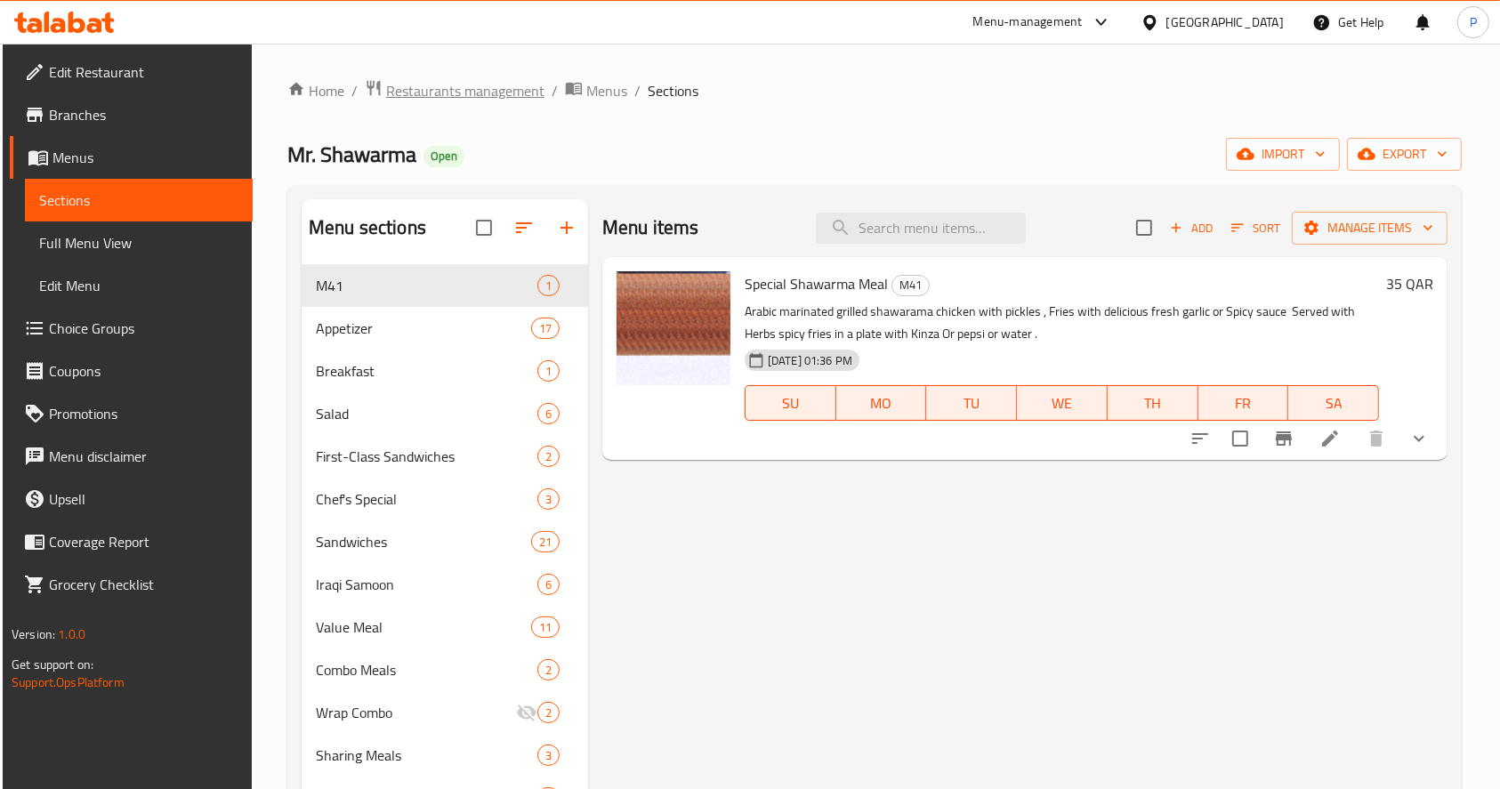
click at [478, 86] on span "Restaurants management" at bounding box center [465, 90] width 158 height 21
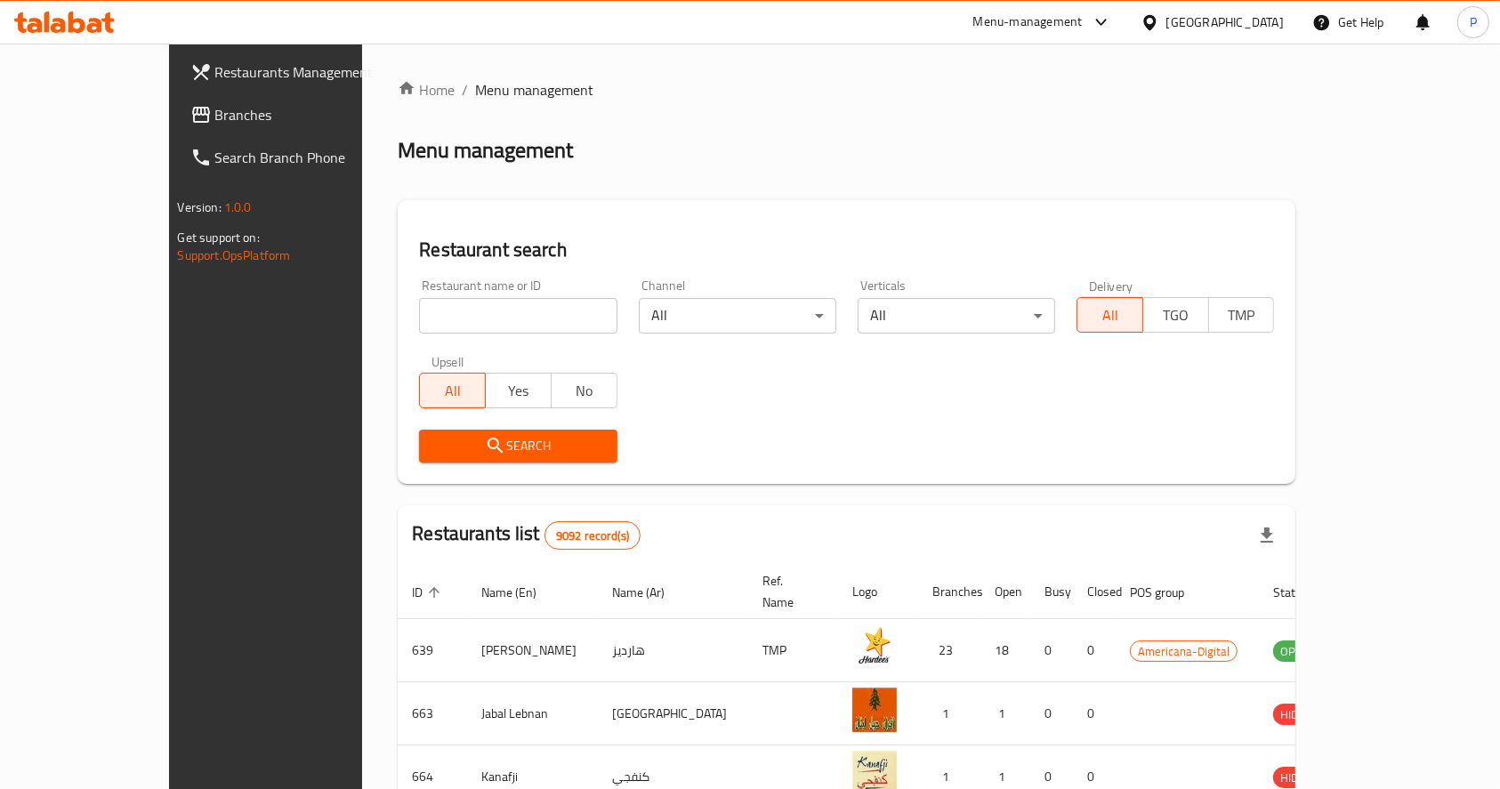
click at [444, 316] on input "search" at bounding box center [518, 316] width 198 height 36
type input "Novo Cinemas"
click at [485, 452] on icon "submit" at bounding box center [495, 445] width 21 height 21
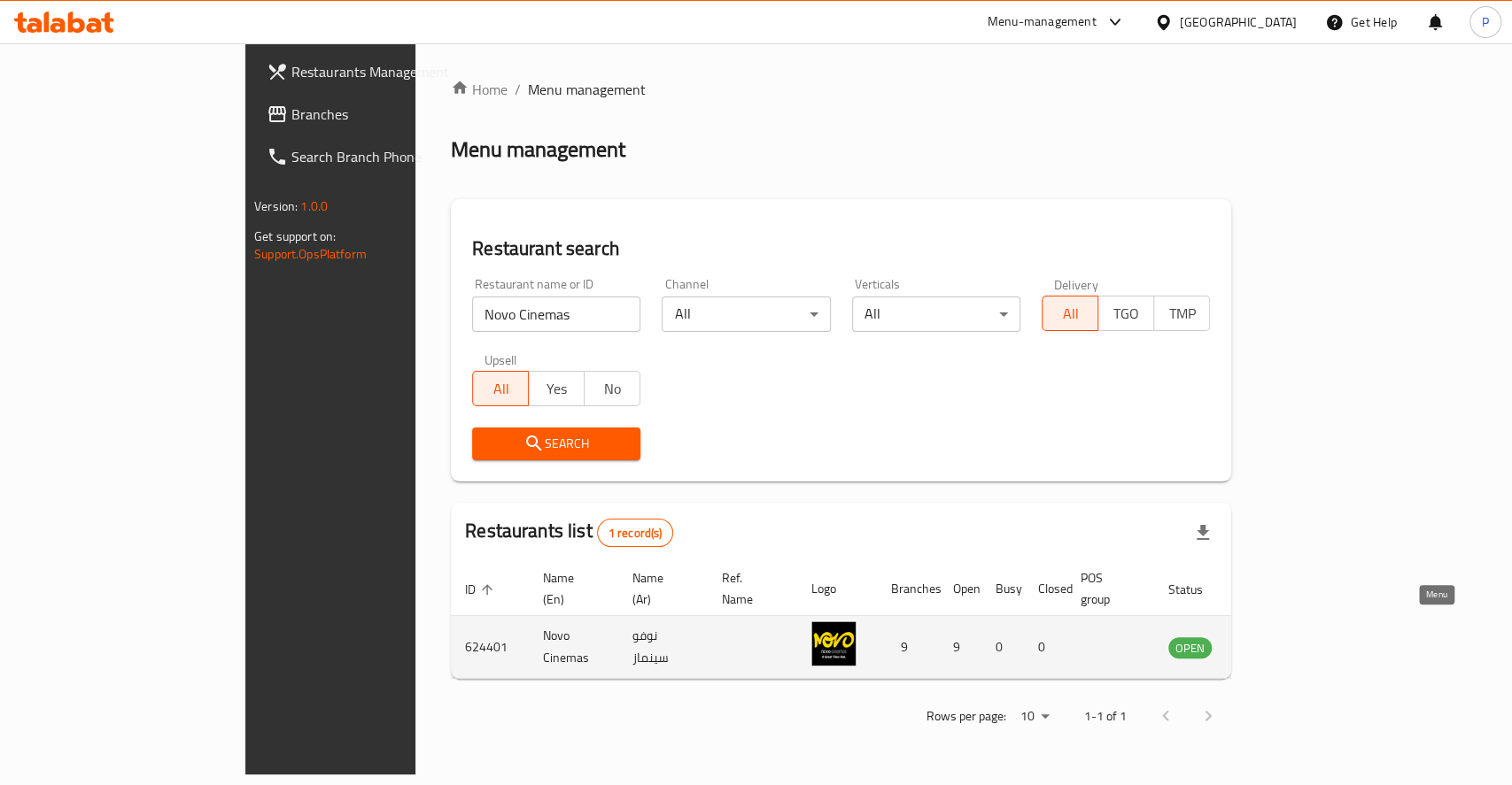
click at [1282, 641] on icon "enhanced table" at bounding box center [1272, 648] width 20 height 15
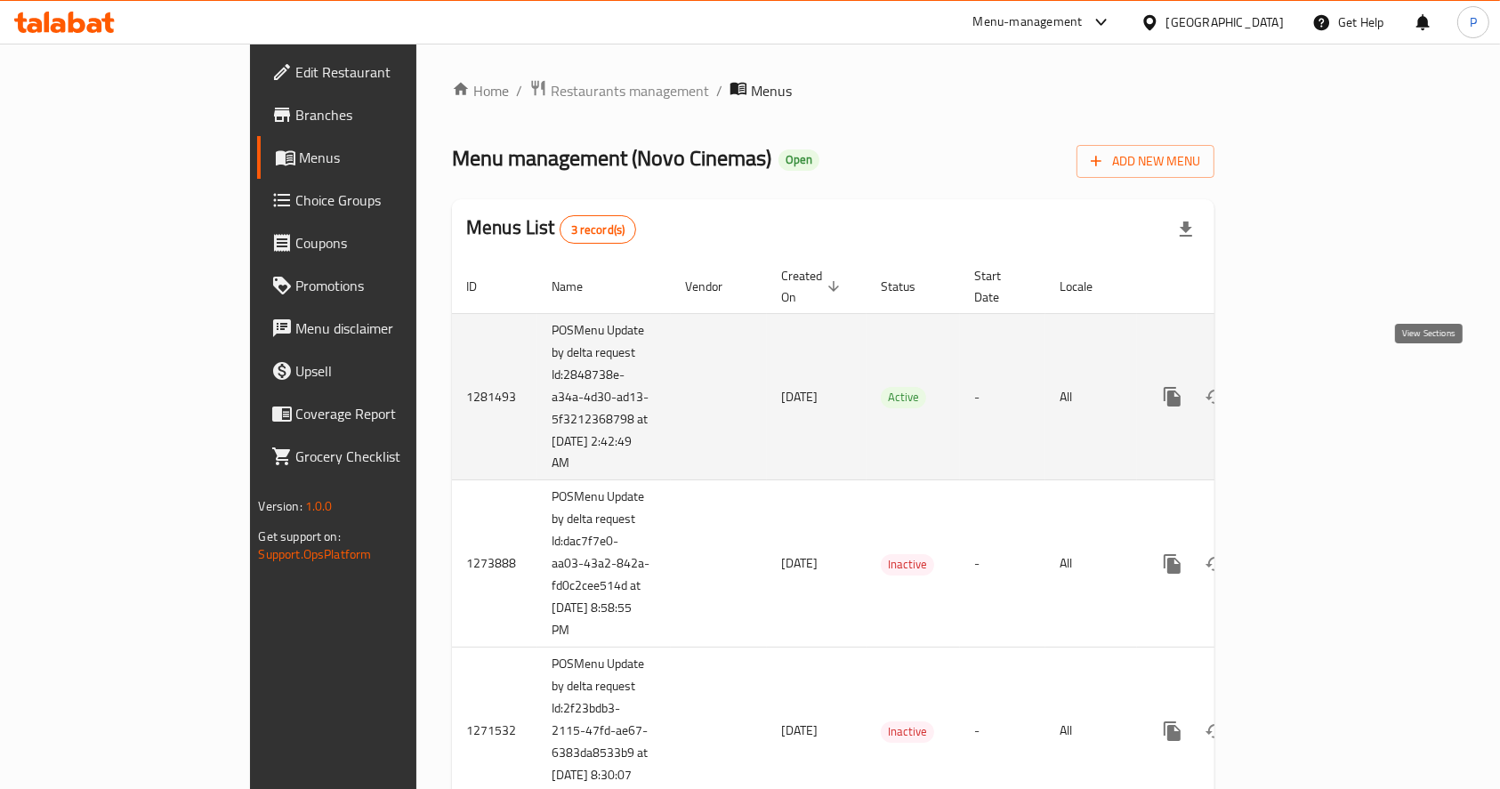
click at [1312, 386] on icon "enhanced table" at bounding box center [1300, 396] width 21 height 21
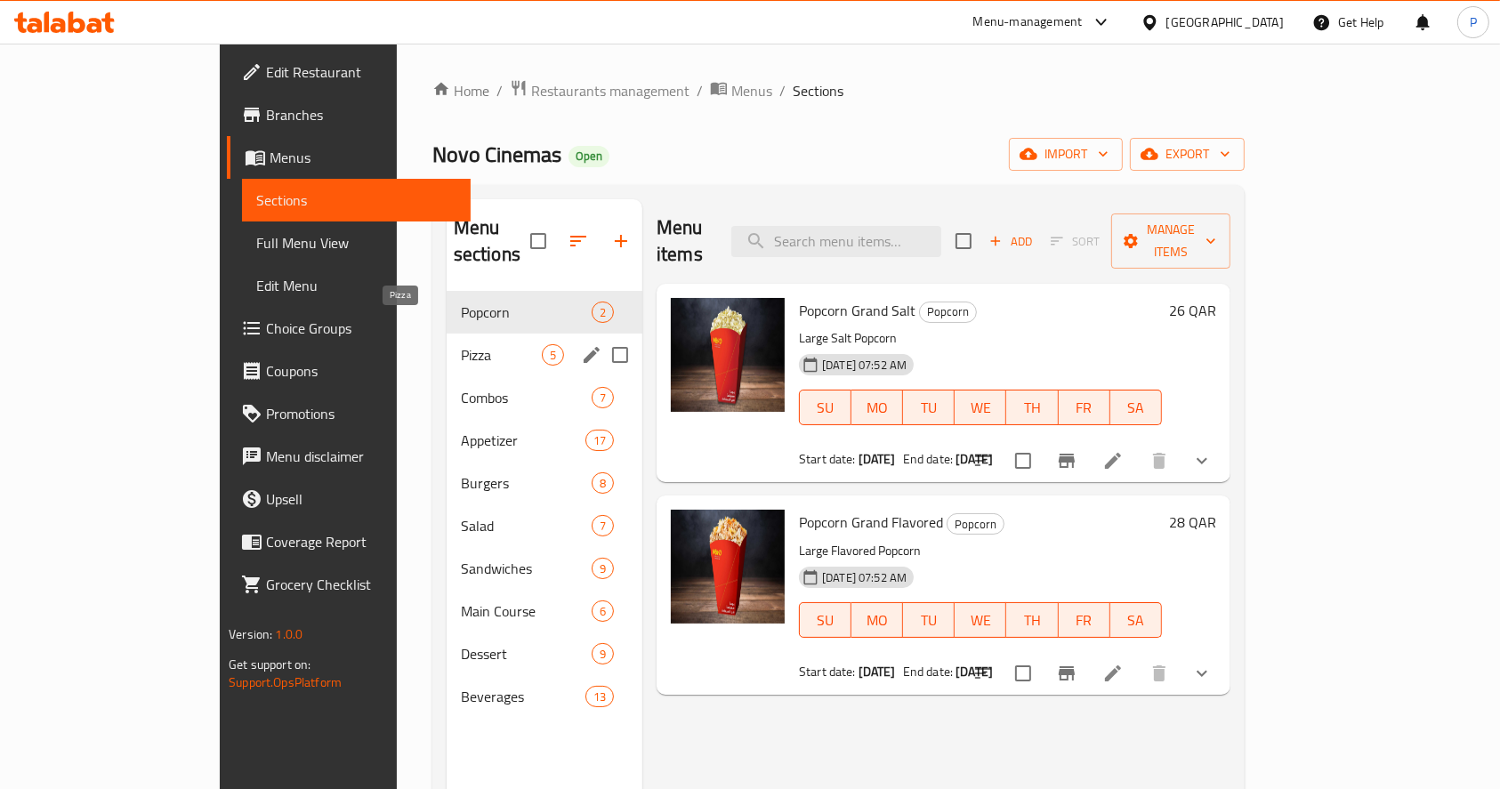
click at [461, 344] on span "Pizza" at bounding box center [501, 354] width 81 height 21
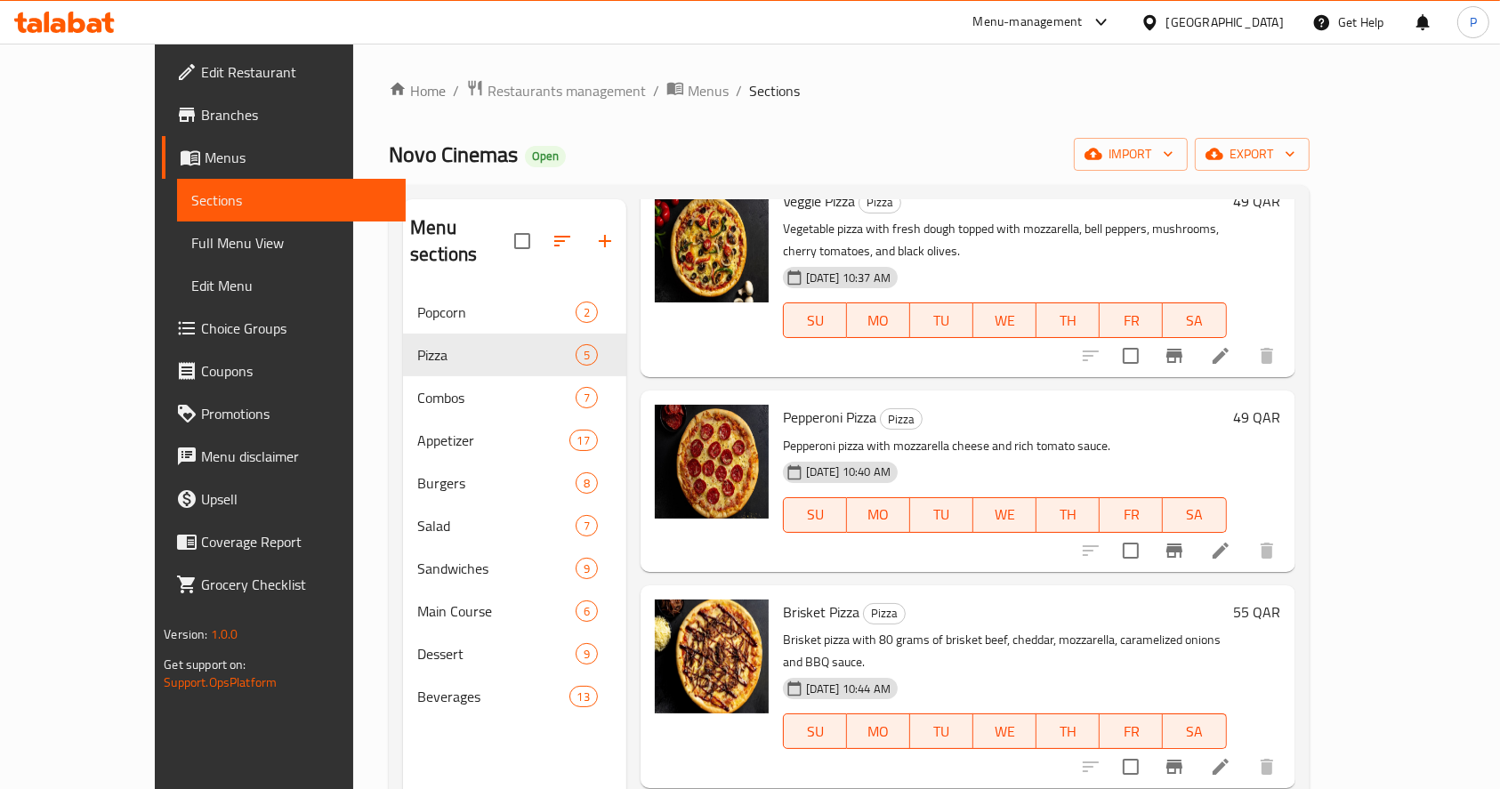
scroll to position [227, 0]
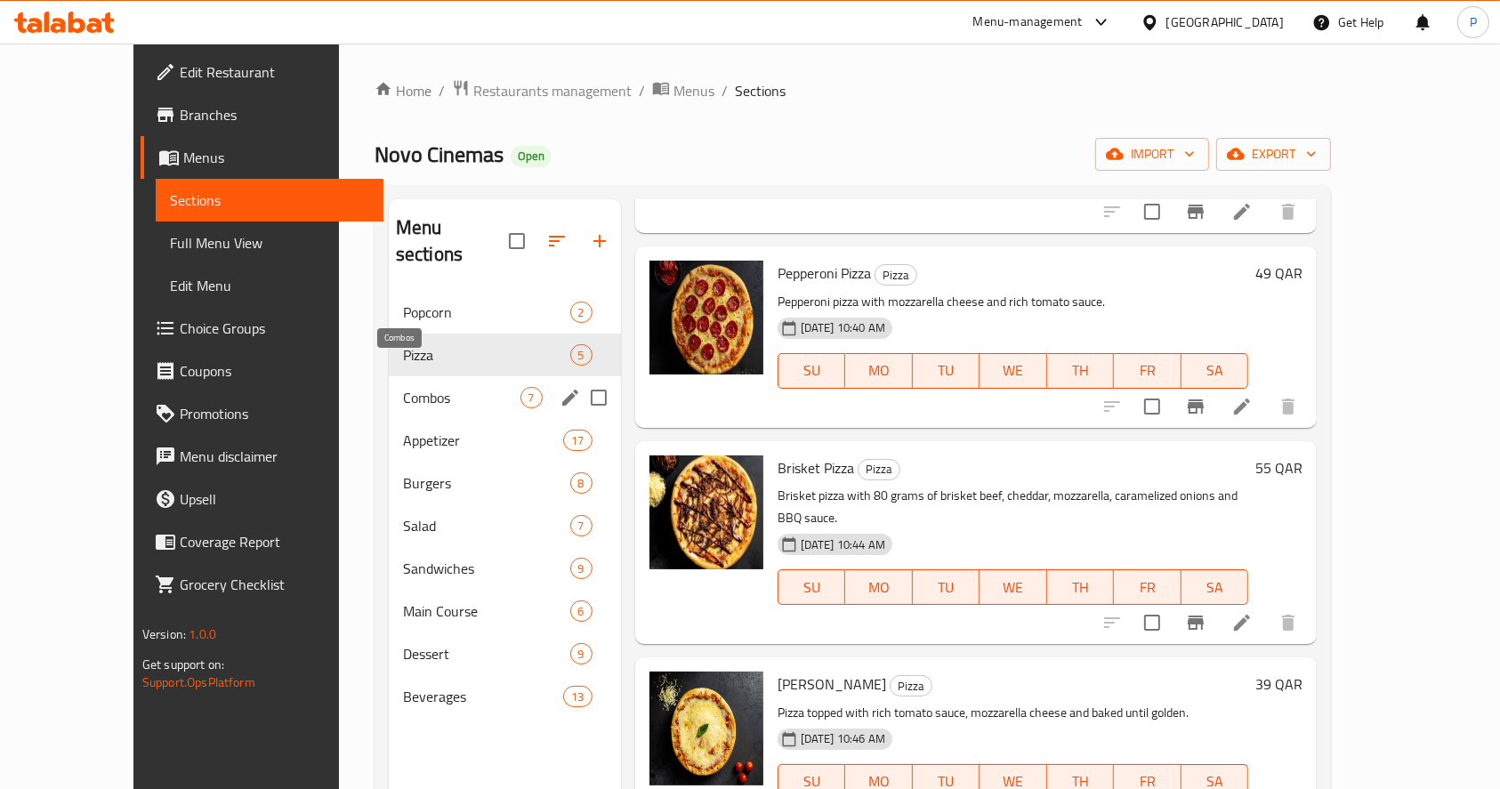
click at [389, 381] on div "Combos 7" at bounding box center [505, 397] width 232 height 43
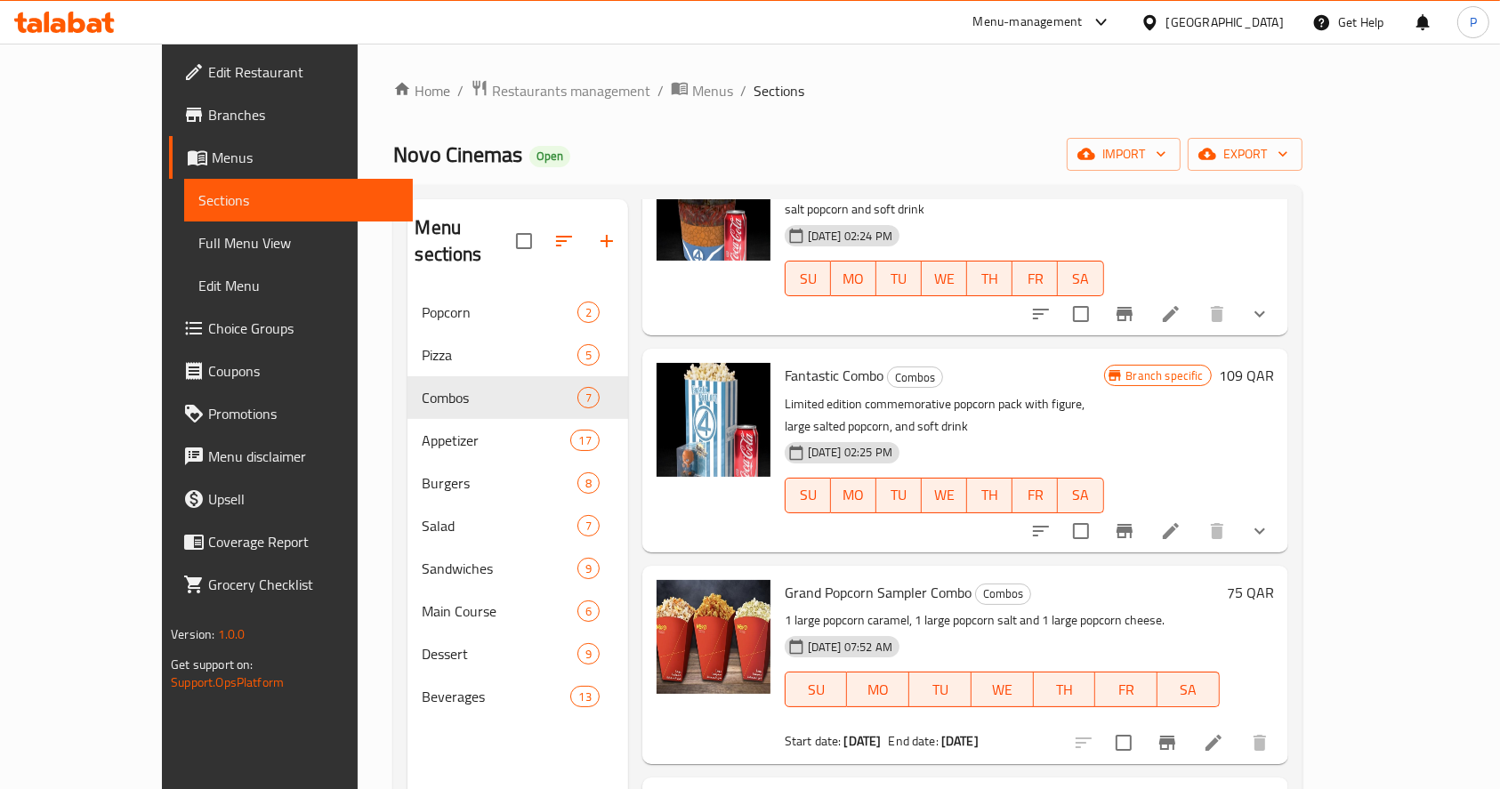
scroll to position [593, 0]
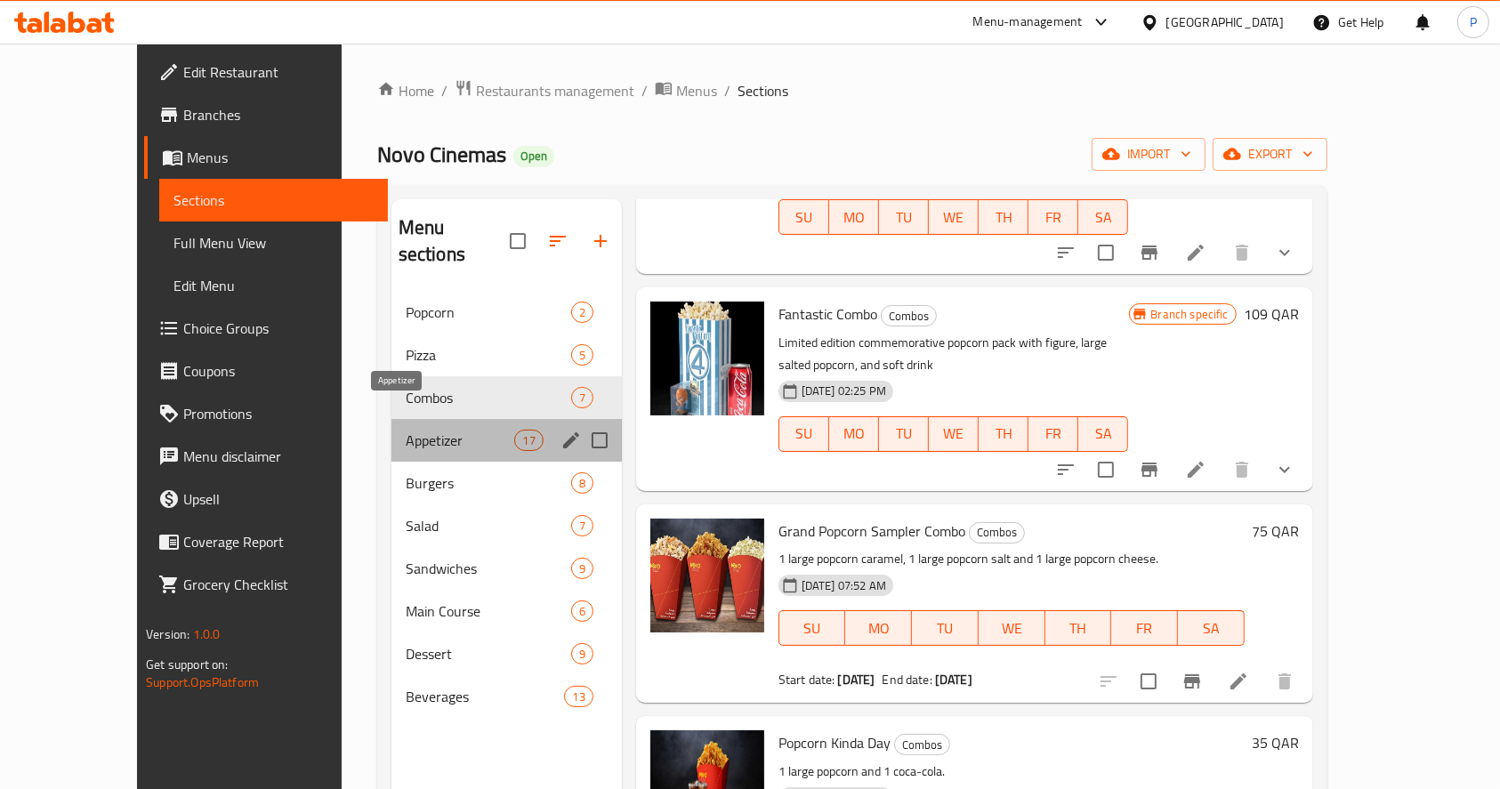
click at [406, 430] on span "Appetizer" at bounding box center [460, 440] width 109 height 21
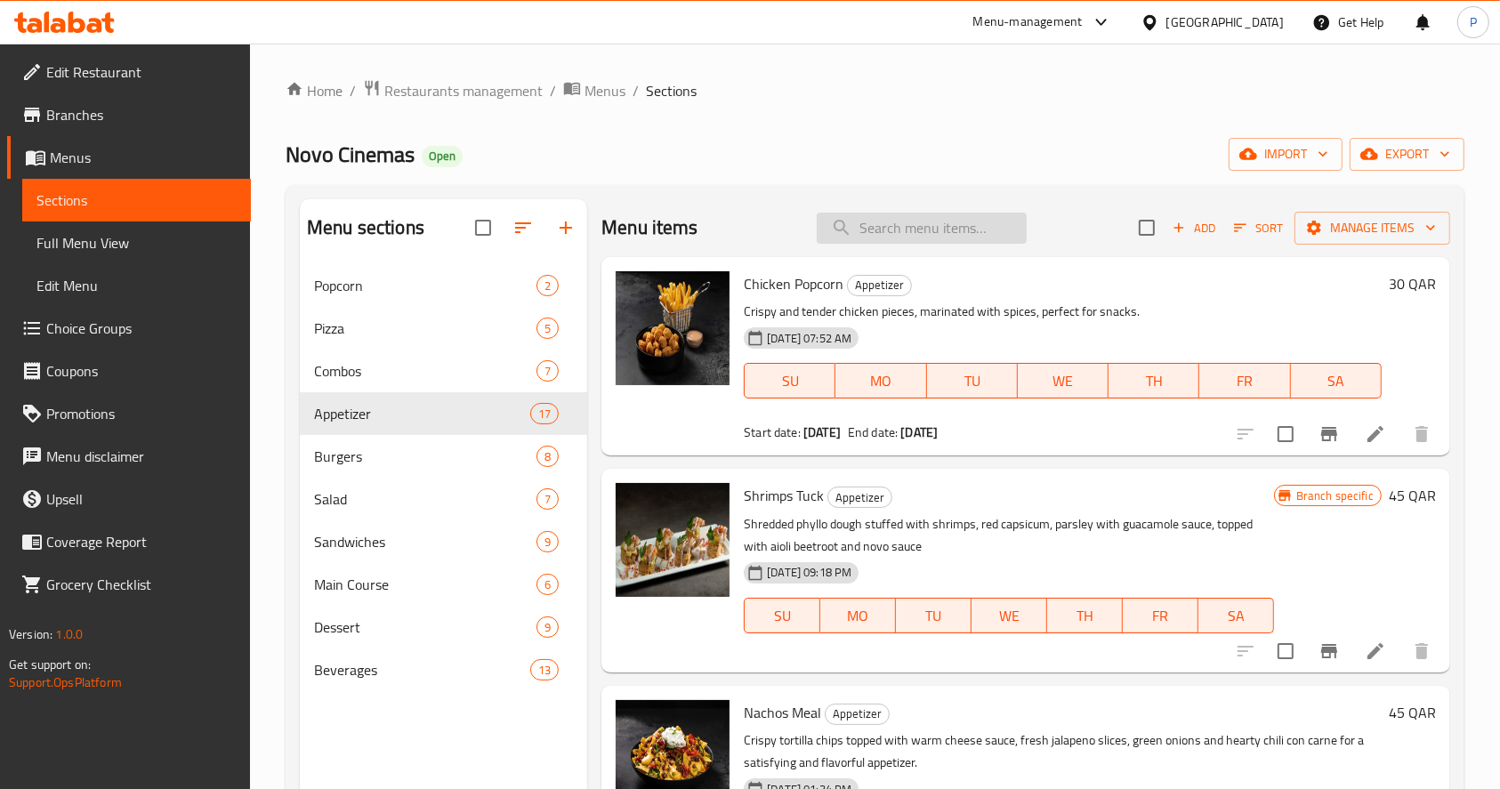
click at [869, 221] on input "search" at bounding box center [922, 228] width 210 height 31
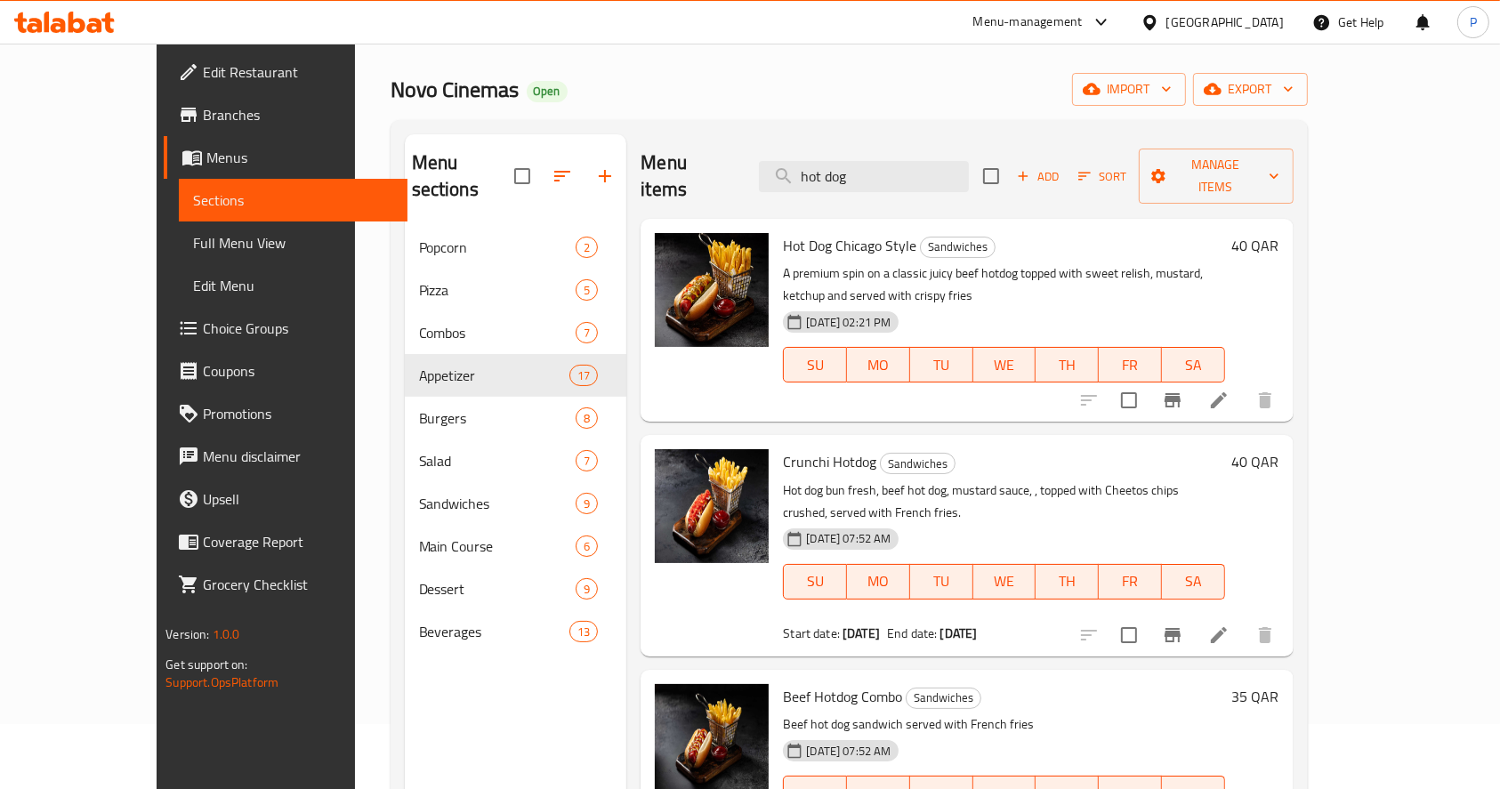
scroll to position [118, 0]
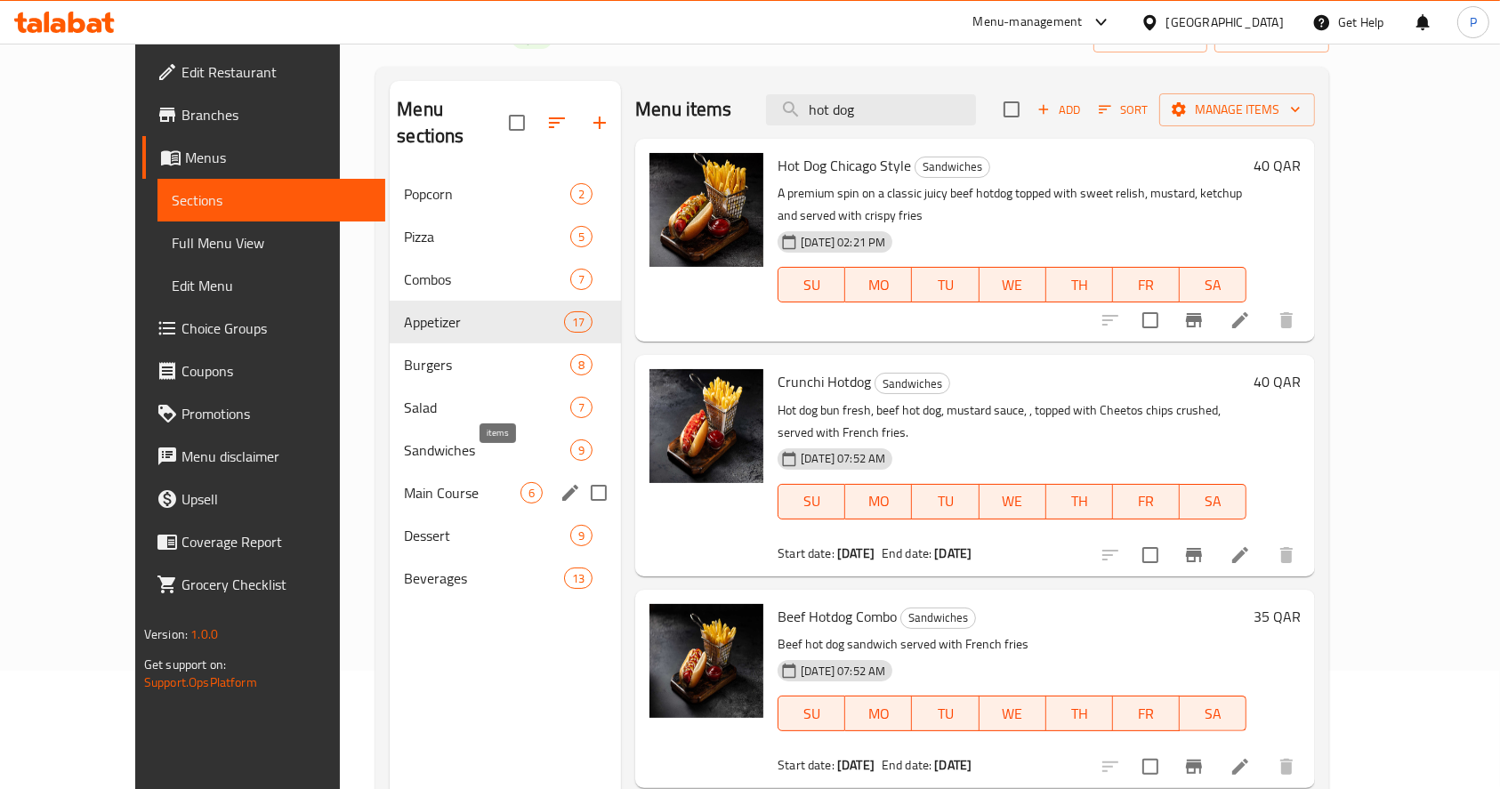
type input "hot dog"
